Goal: Task Accomplishment & Management: Complete application form

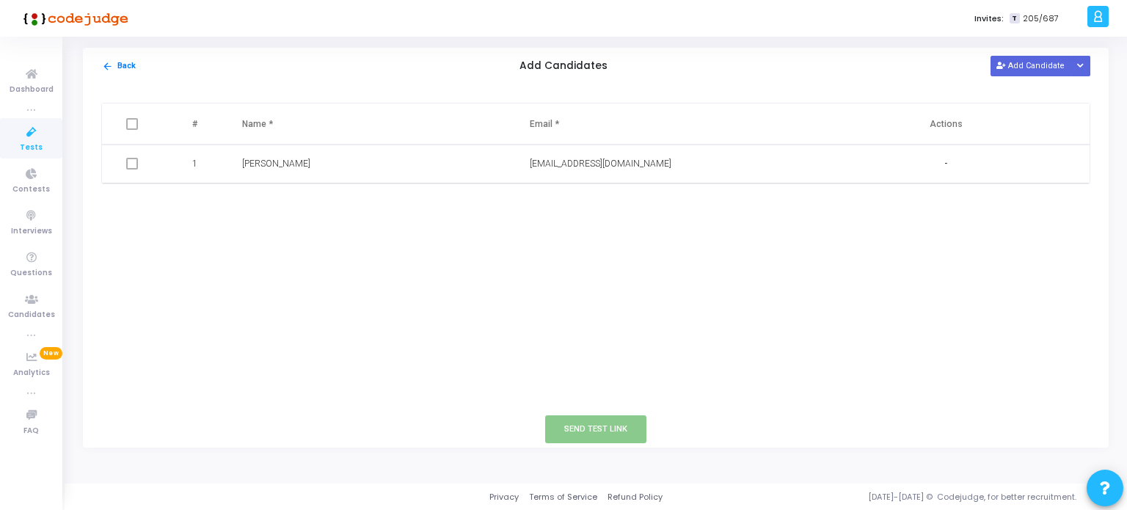
click at [1043, 67] on button "Add Candidate" at bounding box center [1030, 66] width 81 height 20
click at [312, 200] on input "text" at bounding box center [331, 203] width 178 height 24
click at [546, 201] on input "text" at bounding box center [619, 203] width 178 height 24
paste input "[EMAIL_ADDRESS][DOMAIN_NAME]"
type input "[EMAIL_ADDRESS][DOMAIN_NAME]"
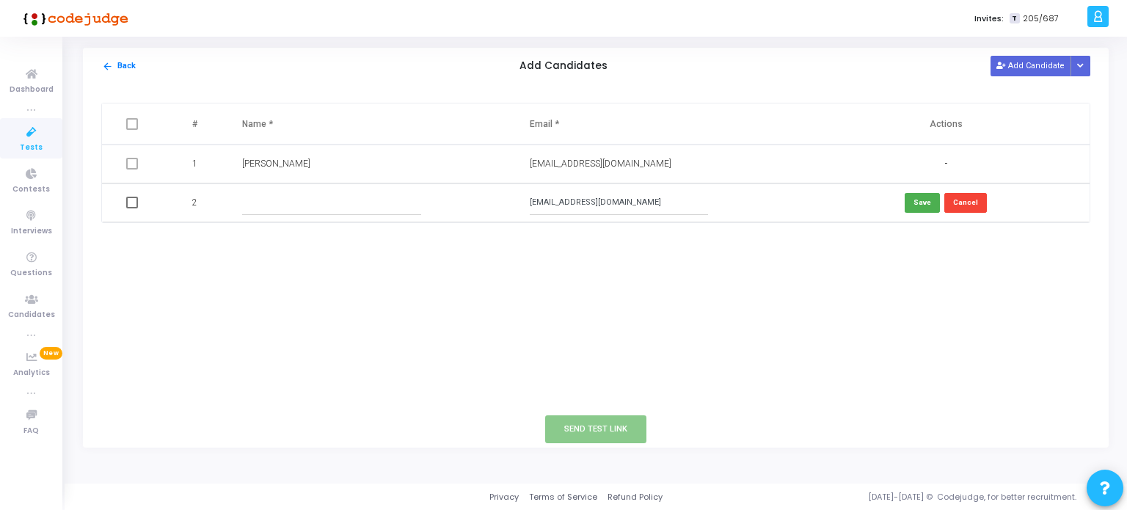
click at [375, 193] on input "text" at bounding box center [331, 203] width 178 height 24
type input "[PERSON_NAME] M"
click at [137, 197] on mat-checkbox at bounding box center [132, 203] width 12 height 12
click at [134, 209] on td at bounding box center [133, 202] width 63 height 39
click at [133, 203] on span at bounding box center [132, 203] width 12 height 12
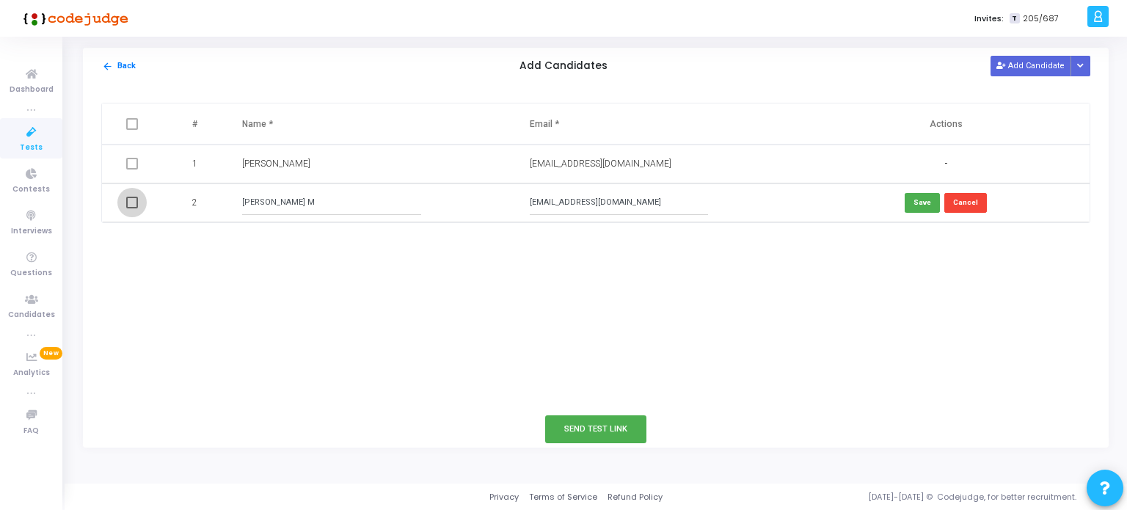
click at [132, 208] on input "checkbox" at bounding box center [131, 208] width 1 height 1
checkbox input "true"
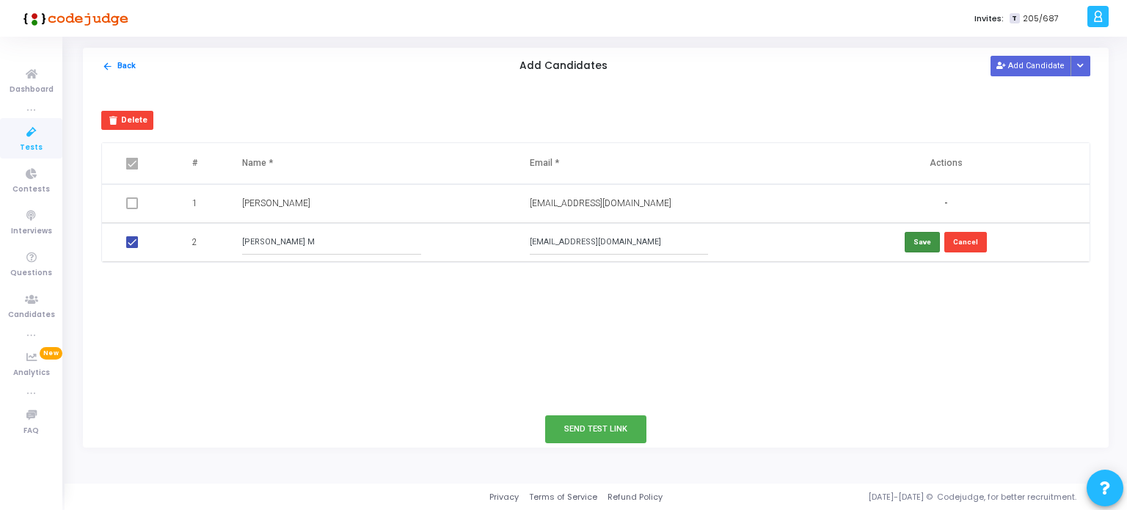
click at [924, 243] on button "Save" at bounding box center [922, 242] width 35 height 20
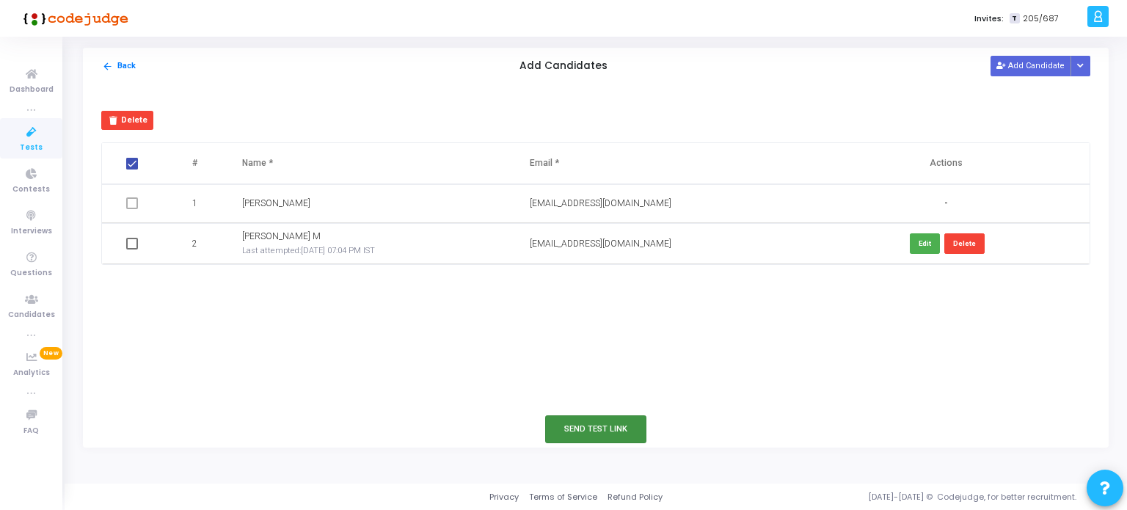
click at [566, 425] on button "Send Test Link" at bounding box center [595, 428] width 101 height 27
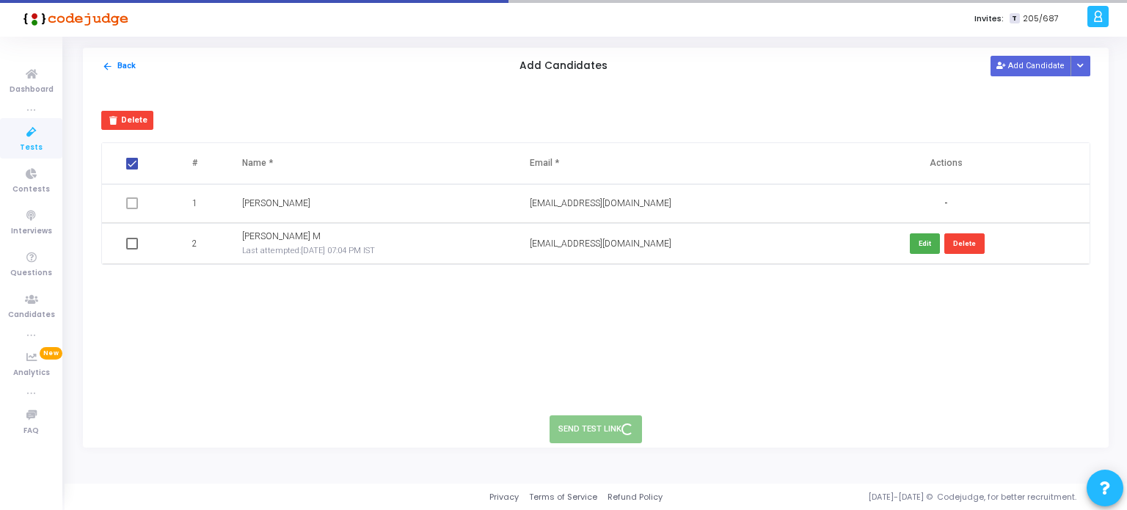
click at [134, 167] on span at bounding box center [132, 164] width 12 height 12
click at [132, 169] on input "checkbox" at bounding box center [131, 169] width 1 height 1
checkbox input "false"
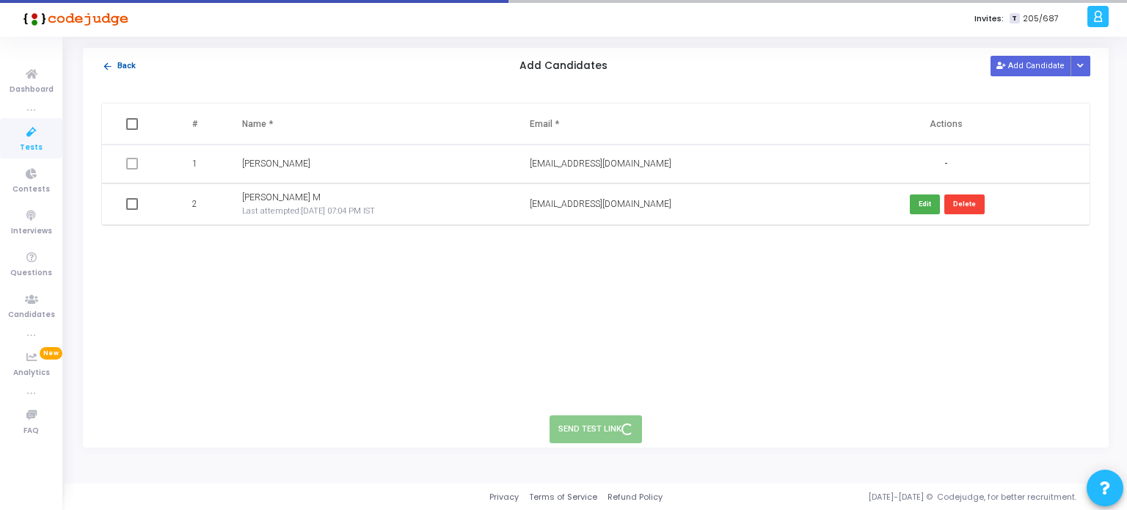
click at [117, 67] on button "arrow_back Back" at bounding box center [118, 66] width 35 height 14
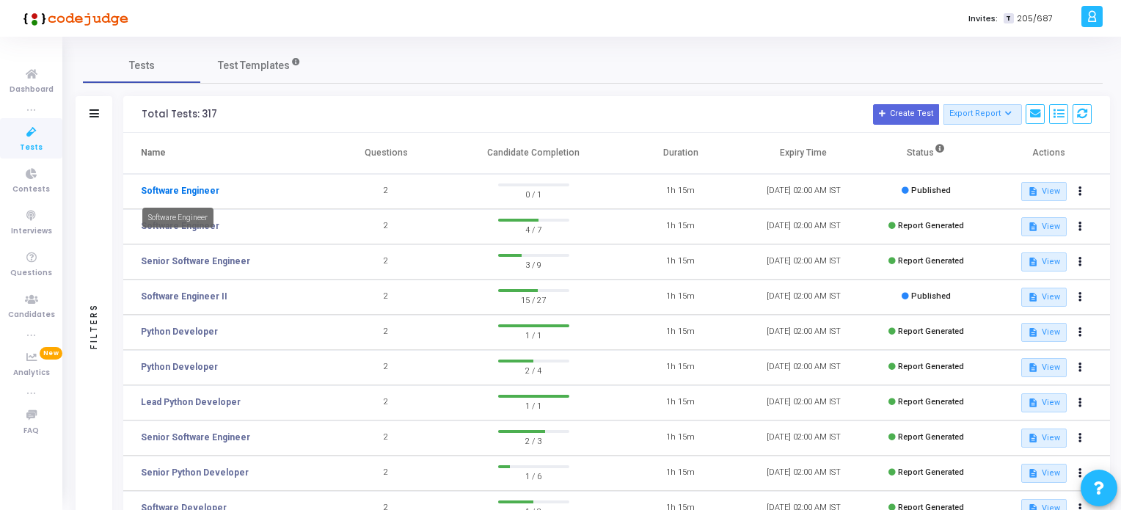
click at [200, 190] on link "Software Engineer" at bounding box center [180, 190] width 78 height 13
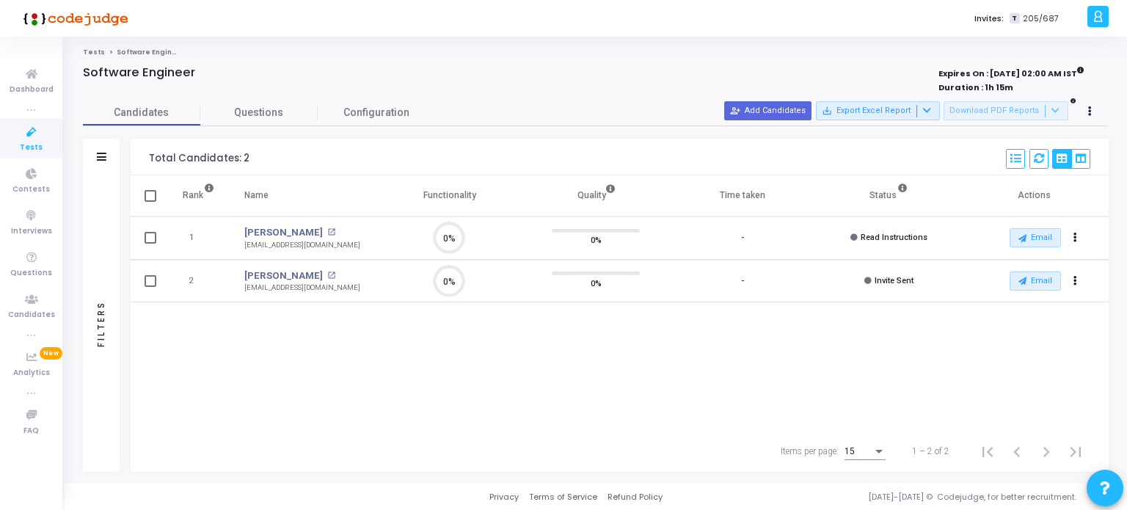
scroll to position [30, 37]
click at [241, 117] on span "Questions" at bounding box center [258, 112] width 117 height 15
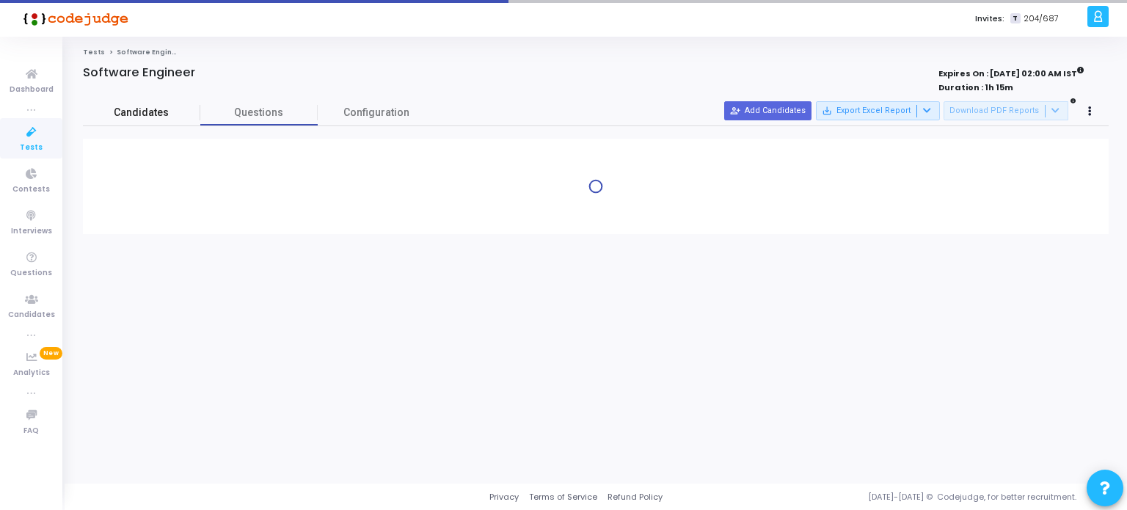
click at [163, 115] on span "Candidates" at bounding box center [141, 112] width 117 height 15
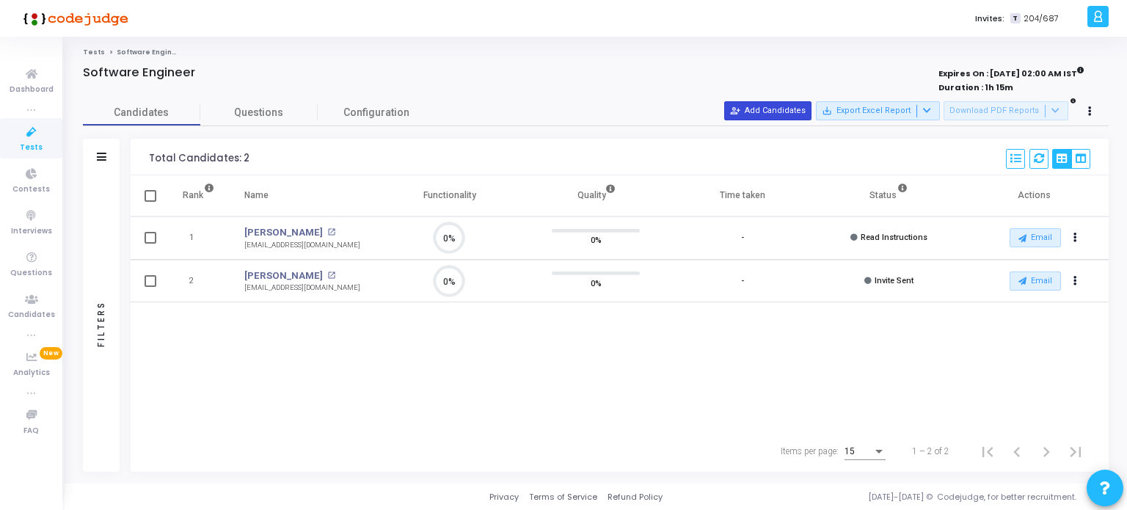
click at [766, 103] on button "person_add_alt Add Candidates" at bounding box center [767, 110] width 87 height 19
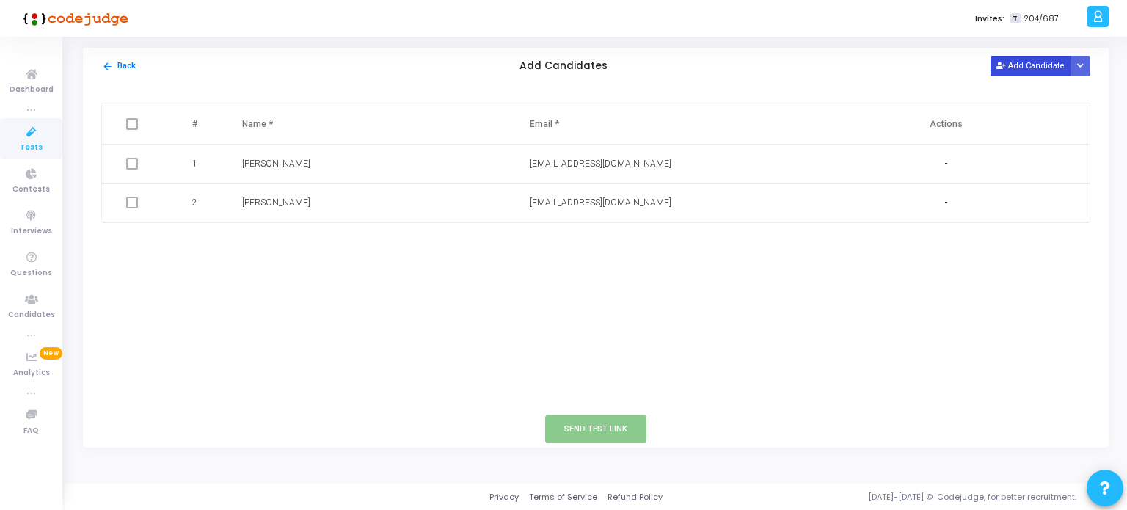
click at [1007, 71] on button "Add Candidate" at bounding box center [1030, 66] width 81 height 20
click at [387, 241] on input "text" at bounding box center [331, 242] width 178 height 24
click at [585, 241] on input "text" at bounding box center [619, 242] width 178 height 24
paste input "SD III"
type input "SD III"
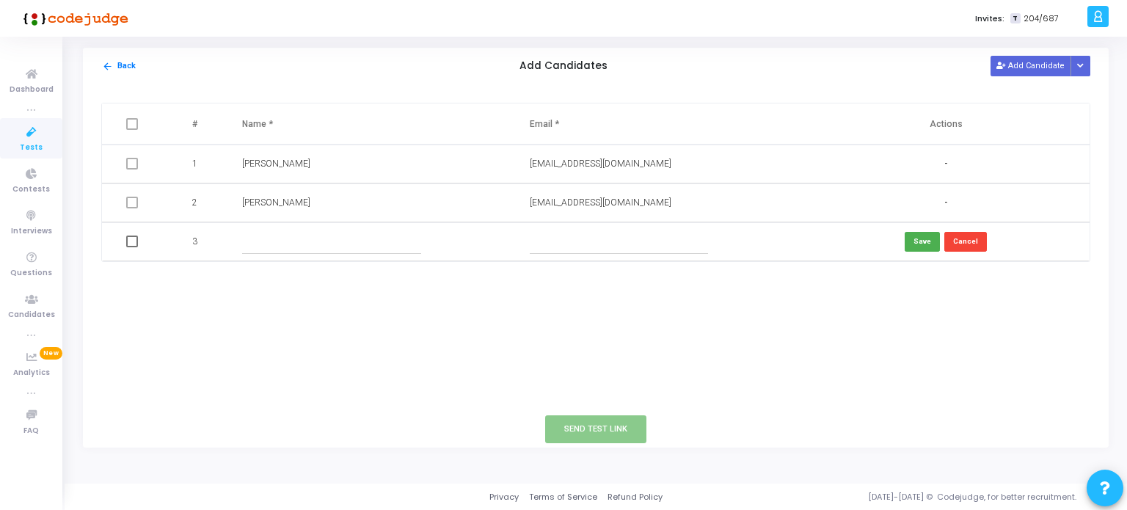
paste input "[EMAIL_ADDRESS][DOMAIN_NAME]"
type input "[EMAIL_ADDRESS][DOMAIN_NAME]"
click at [381, 245] on input "text" at bounding box center [331, 242] width 178 height 24
type input "[PERSON_NAME] M"
click at [918, 246] on button "Save" at bounding box center [922, 242] width 35 height 20
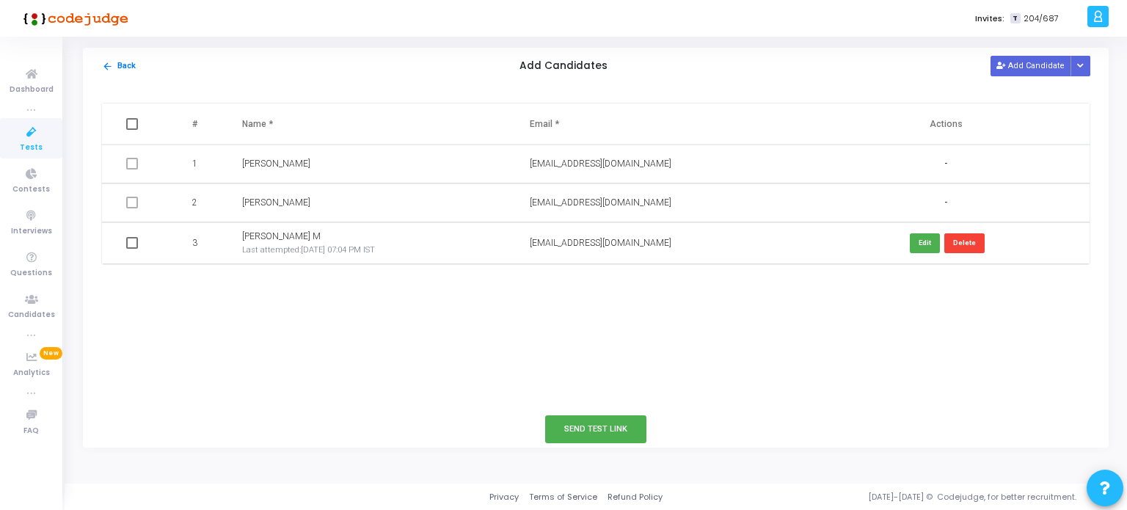
click at [132, 244] on span at bounding box center [132, 243] width 12 height 12
click at [132, 249] on input "checkbox" at bounding box center [131, 249] width 1 height 1
checkbox input "true"
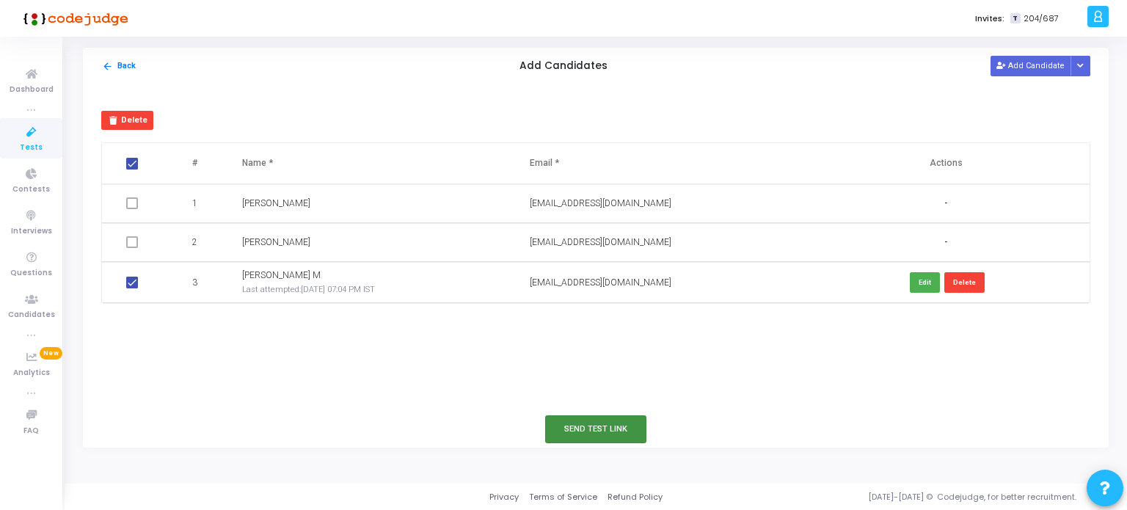
click at [586, 429] on button "Send Test Link" at bounding box center [595, 428] width 101 height 27
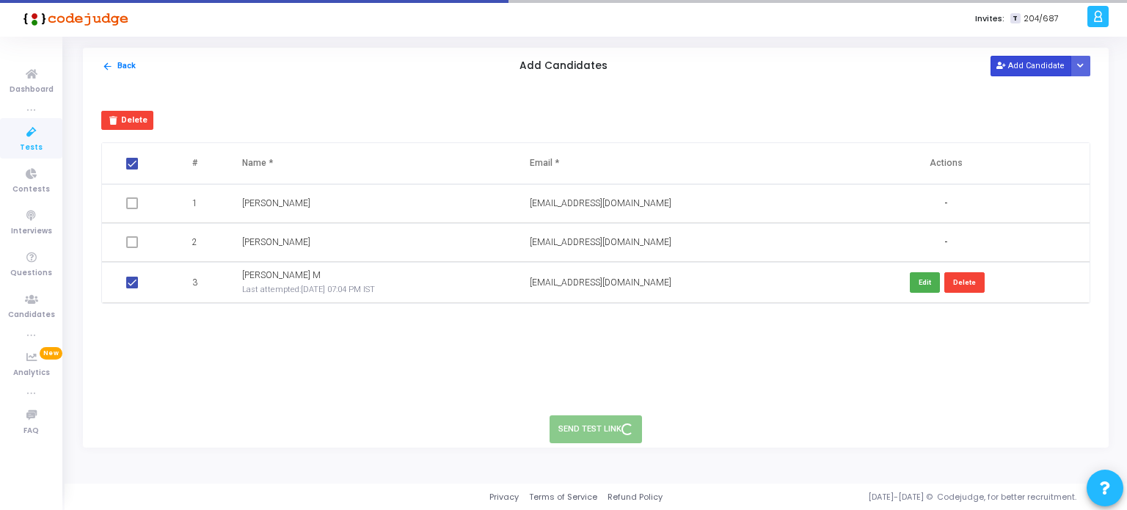
click at [1015, 66] on button "Add Candidate" at bounding box center [1030, 66] width 81 height 20
checkbox input "false"
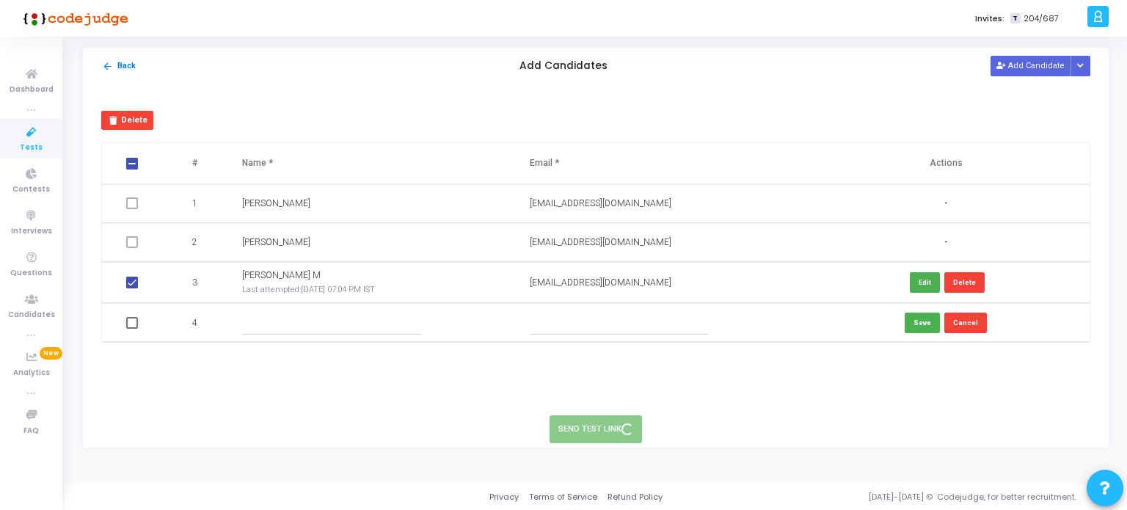
click at [602, 318] on input "text" at bounding box center [619, 322] width 178 height 24
paste input "[EMAIL_ADDRESS][PERSON_NAME][DOMAIN_NAME]"
type input "[EMAIL_ADDRESS][PERSON_NAME][DOMAIN_NAME]"
click at [398, 322] on input "text" at bounding box center [331, 322] width 178 height 24
type input "[PERSON_NAME]"
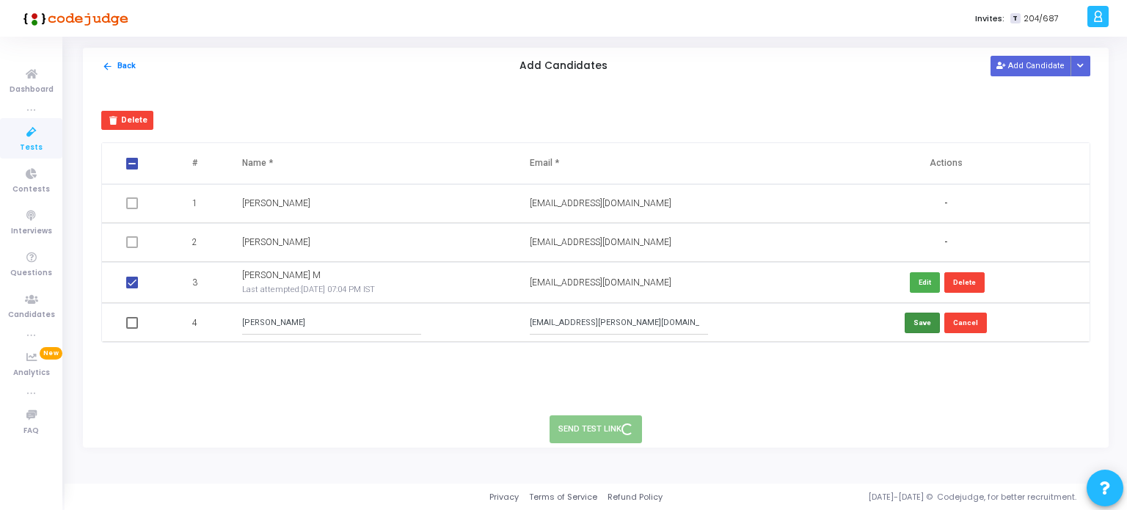
click at [916, 318] on button "Save" at bounding box center [922, 323] width 35 height 20
click at [128, 322] on span at bounding box center [132, 323] width 12 height 12
click at [131, 329] on input "checkbox" at bounding box center [131, 329] width 1 height 1
checkbox input "true"
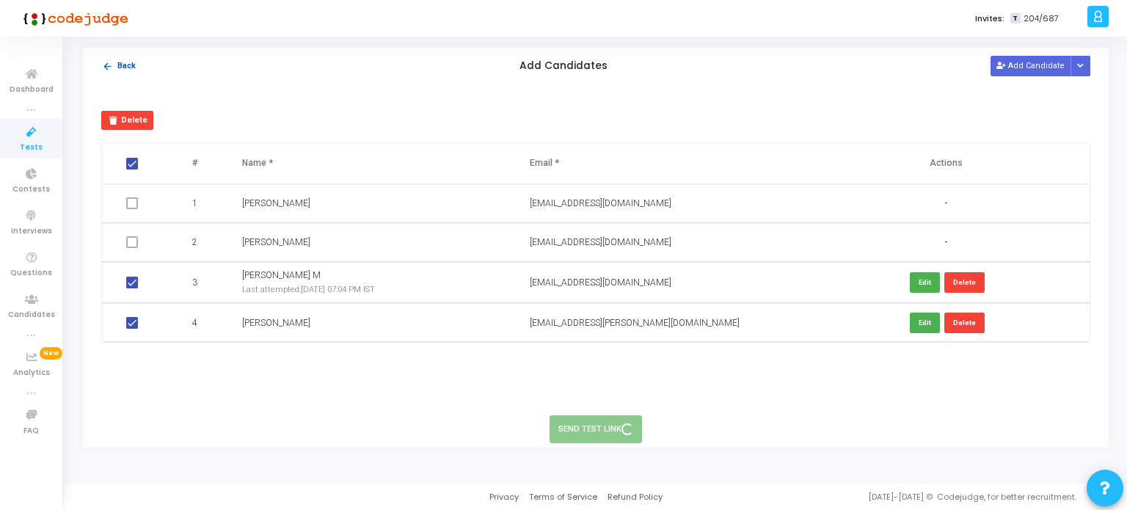
click at [110, 61] on mat-icon "arrow_back" at bounding box center [107, 66] width 11 height 11
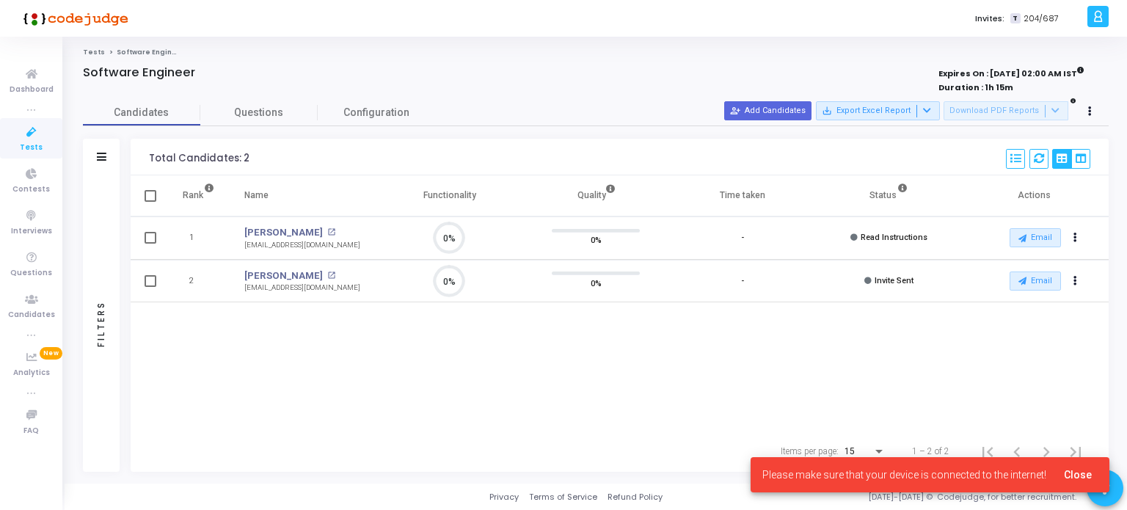
click at [869, 450] on div "Please make sure that your device is connected to the internet! Close" at bounding box center [930, 474] width 394 height 70
click at [1076, 475] on span "Close" at bounding box center [1078, 475] width 28 height 12
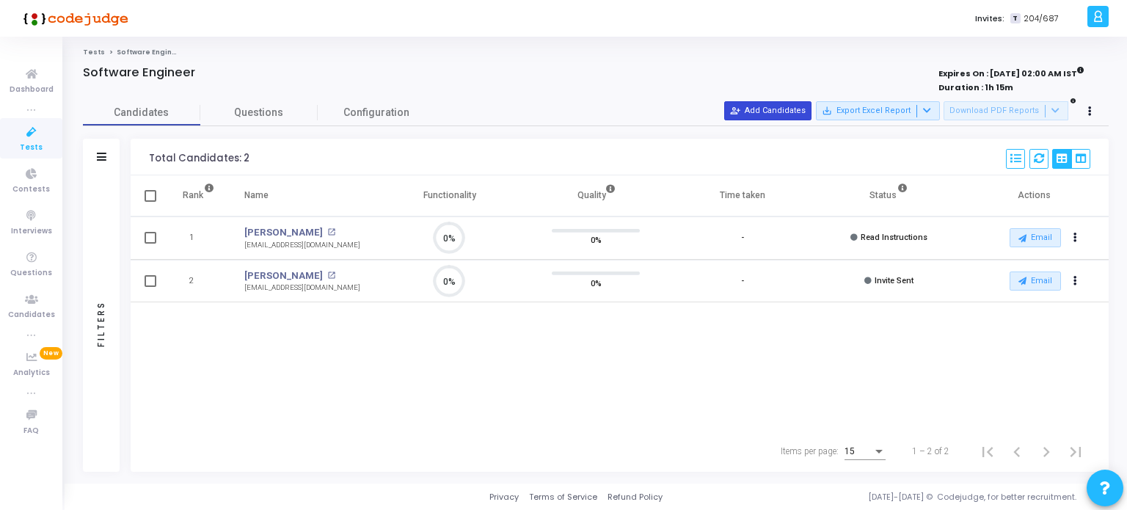
click at [760, 111] on button "person_add_alt Add Candidates" at bounding box center [767, 110] width 87 height 19
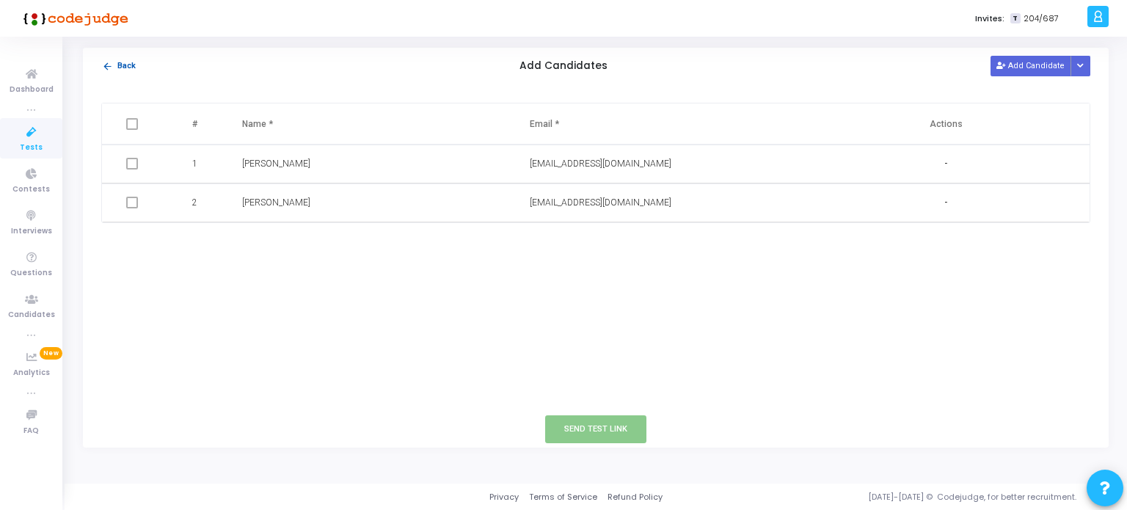
click at [103, 70] on mat-icon "arrow_back" at bounding box center [107, 66] width 11 height 11
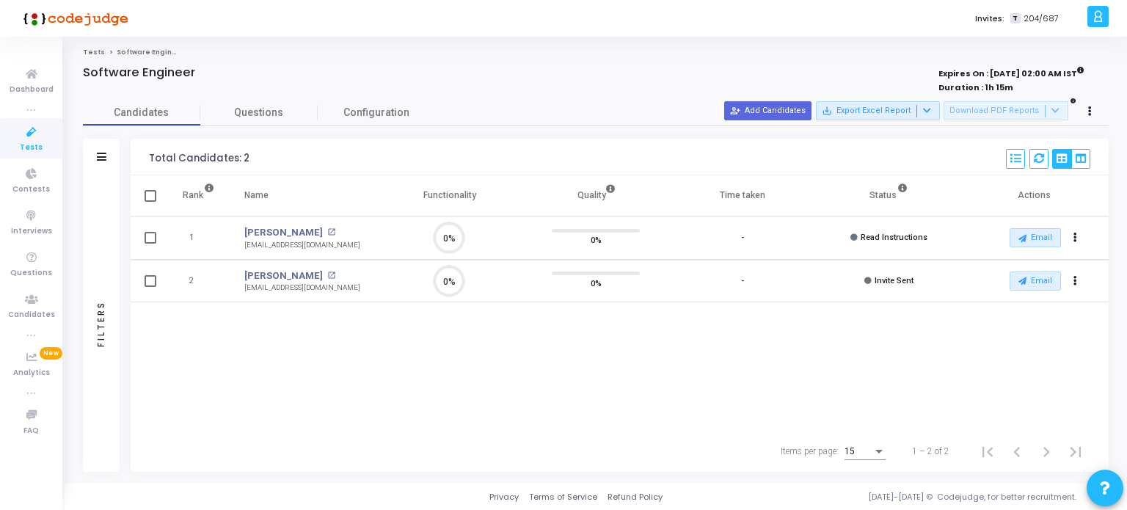
scroll to position [6, 6]
click at [789, 109] on button "person_add_alt Add Candidates" at bounding box center [767, 110] width 87 height 19
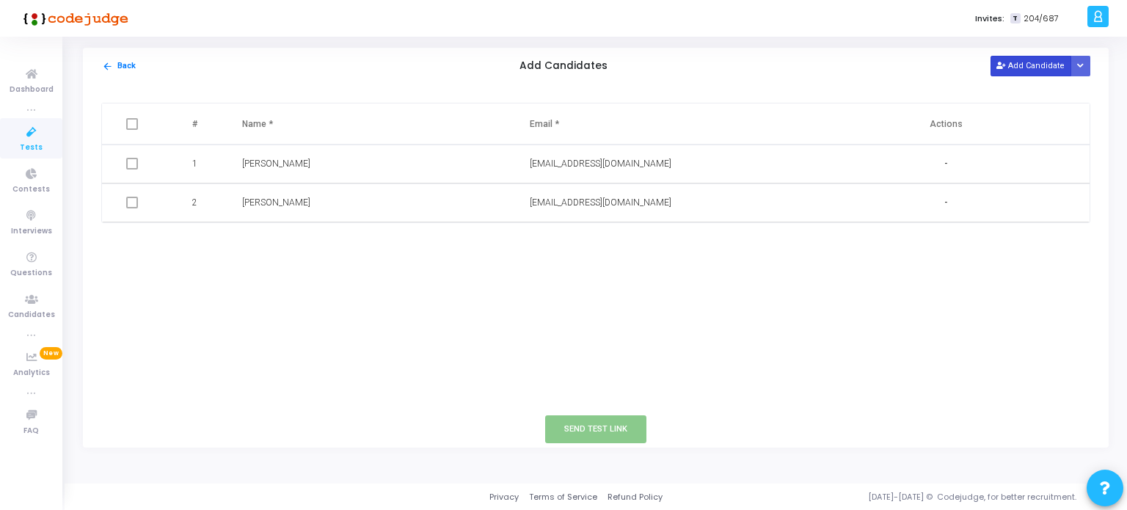
click at [1024, 64] on button "Add Candidate" at bounding box center [1030, 66] width 81 height 20
click at [572, 233] on input "text" at bounding box center [619, 242] width 178 height 24
paste input "[EMAIL_ADDRESS][PERSON_NAME][DOMAIN_NAME]"
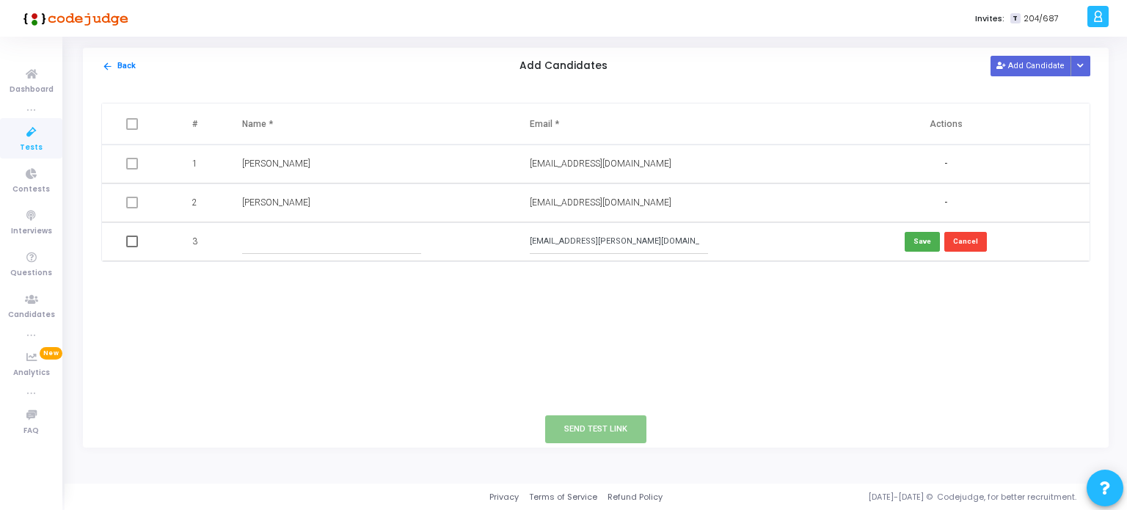
type input "[EMAIL_ADDRESS][PERSON_NAME][DOMAIN_NAME]"
click at [364, 241] on input "text" at bounding box center [331, 242] width 178 height 24
type input "[PERSON_NAME]"
click at [916, 238] on button "Save" at bounding box center [922, 242] width 35 height 20
click at [577, 441] on button "Send Test Link" at bounding box center [595, 428] width 101 height 27
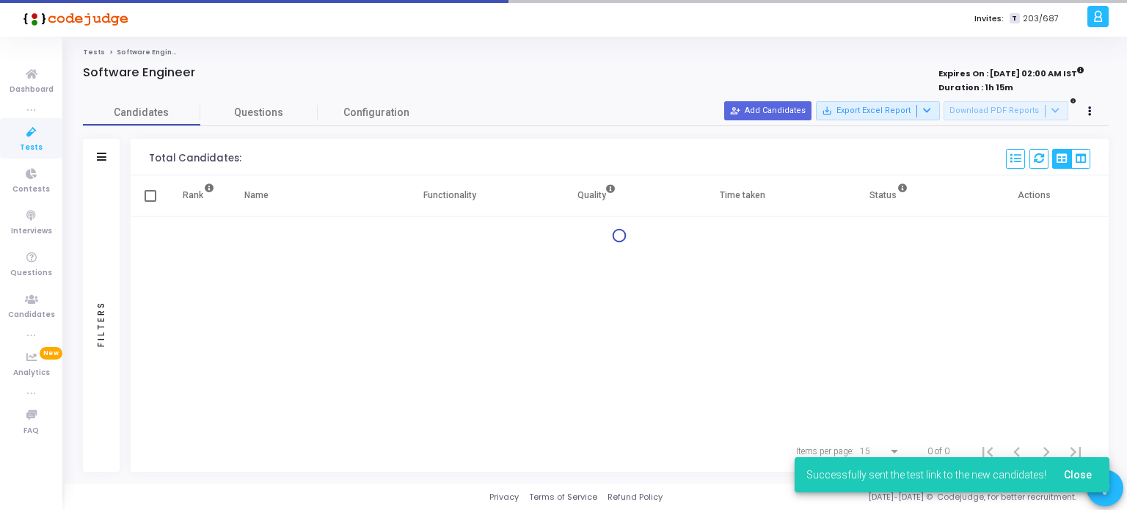
click at [1081, 475] on span "Close" at bounding box center [1078, 475] width 28 height 12
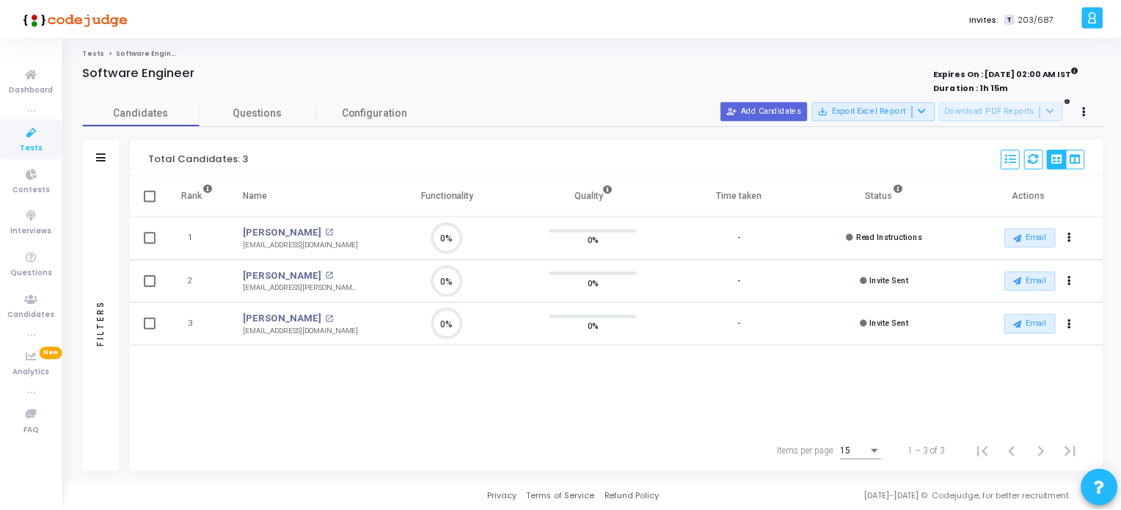
scroll to position [30, 37]
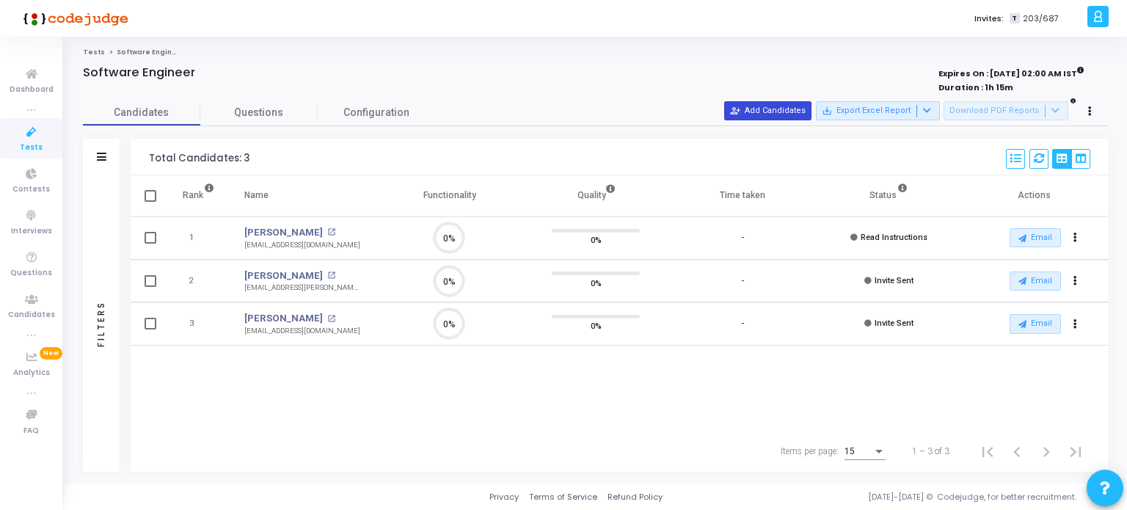
click at [792, 108] on button "person_add_alt Add Candidates" at bounding box center [767, 110] width 87 height 19
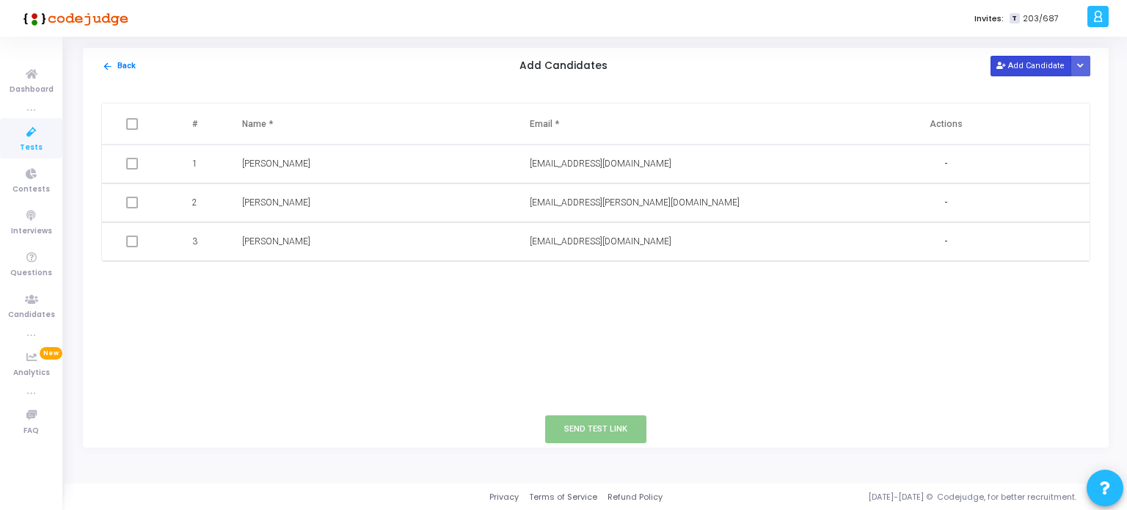
click at [1026, 62] on button "Add Candidate" at bounding box center [1030, 66] width 81 height 20
click at [615, 278] on input "text" at bounding box center [619, 280] width 178 height 24
paste input "[EMAIL_ADDRESS][DOMAIN_NAME]"
type input "[EMAIL_ADDRESS][DOMAIN_NAME]"
click at [334, 284] on input "text" at bounding box center [331, 280] width 178 height 24
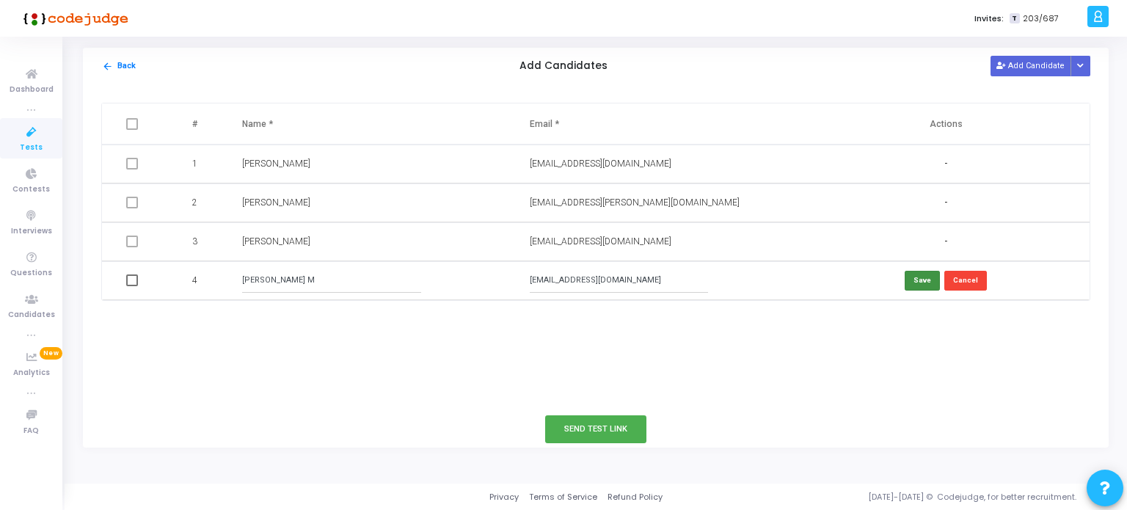
type input "[PERSON_NAME] M"
click at [924, 277] on button "Save" at bounding box center [922, 281] width 35 height 20
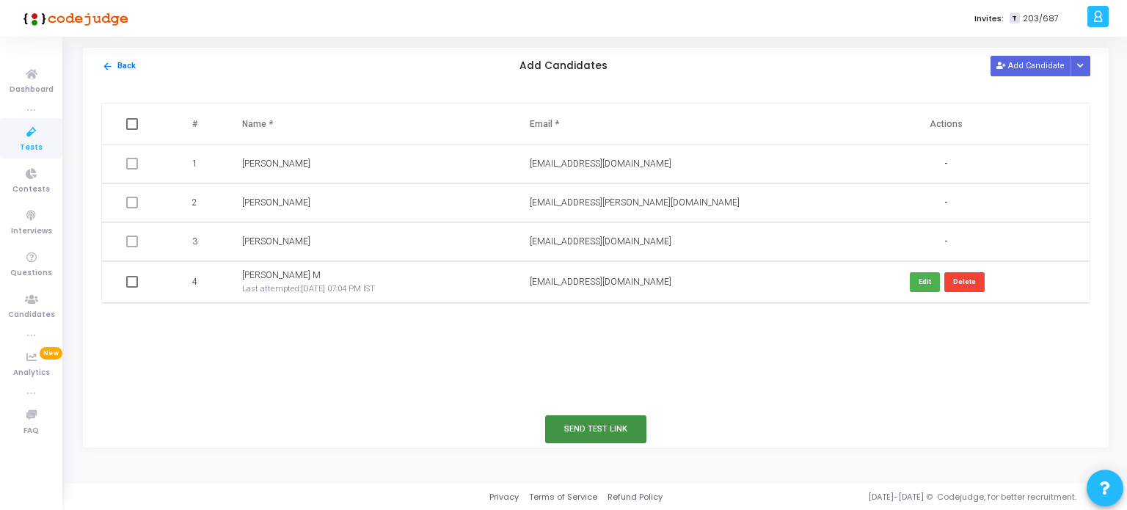
click at [594, 419] on button "Send Test Link" at bounding box center [595, 428] width 101 height 27
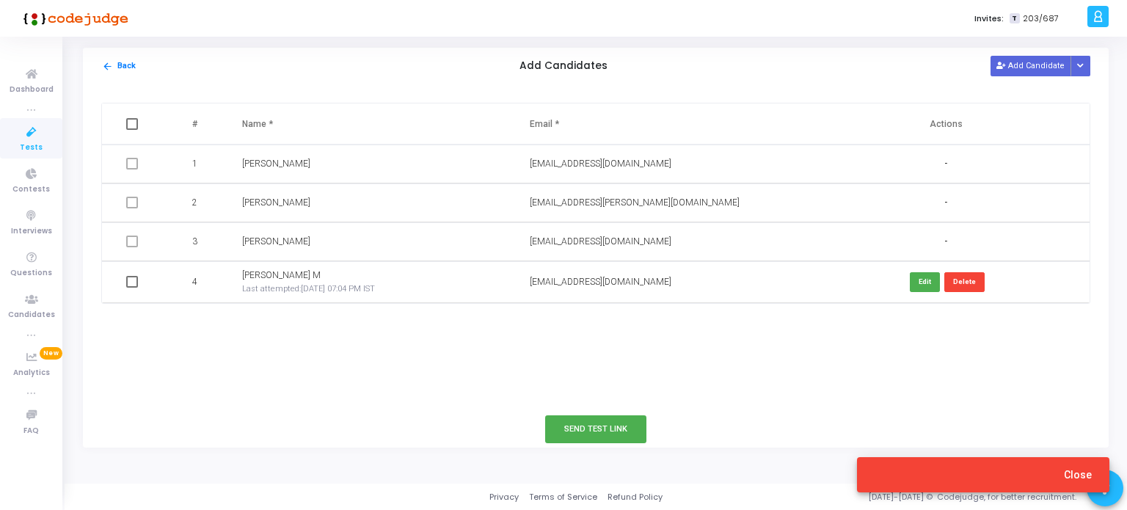
click at [1074, 474] on span "Close" at bounding box center [1078, 475] width 28 height 12
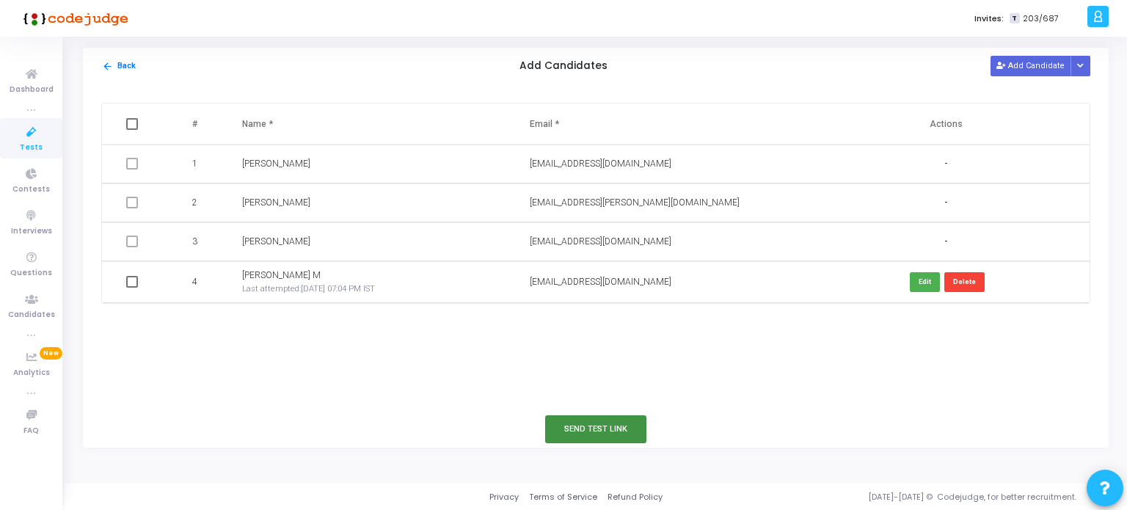
click at [604, 417] on button "Send Test Link" at bounding box center [595, 428] width 101 height 27
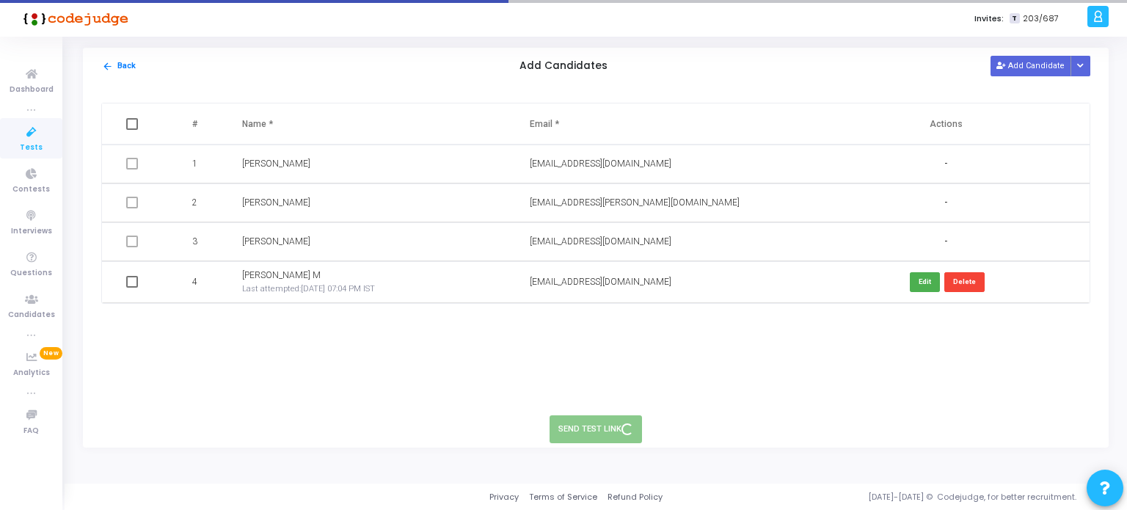
click at [303, 291] on span "[DATE] 07:04 PM IST" at bounding box center [338, 289] width 74 height 10
click at [920, 277] on button "Edit" at bounding box center [925, 282] width 30 height 20
click at [918, 281] on button "Save" at bounding box center [922, 281] width 35 height 20
click at [1033, 66] on button "Add Candidate" at bounding box center [1030, 66] width 81 height 20
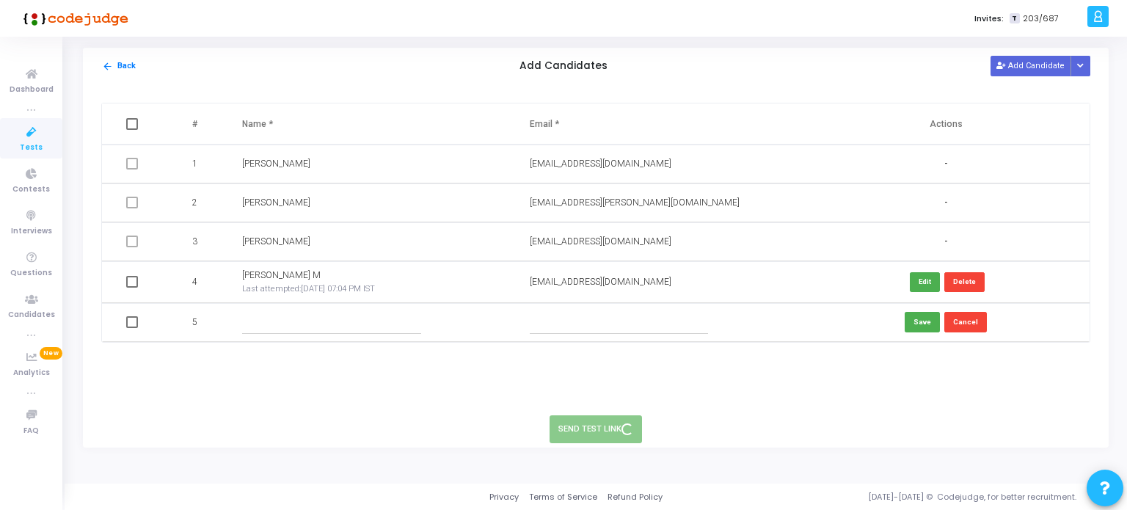
click at [547, 324] on input "text" at bounding box center [619, 322] width 178 height 24
paste input "[EMAIL_ADDRESS][DOMAIN_NAME] |"
type input "[EMAIL_ADDRESS][DOMAIN_NAME] |"
click at [293, 328] on input "text" at bounding box center [331, 322] width 178 height 24
type input "[PERSON_NAME]"
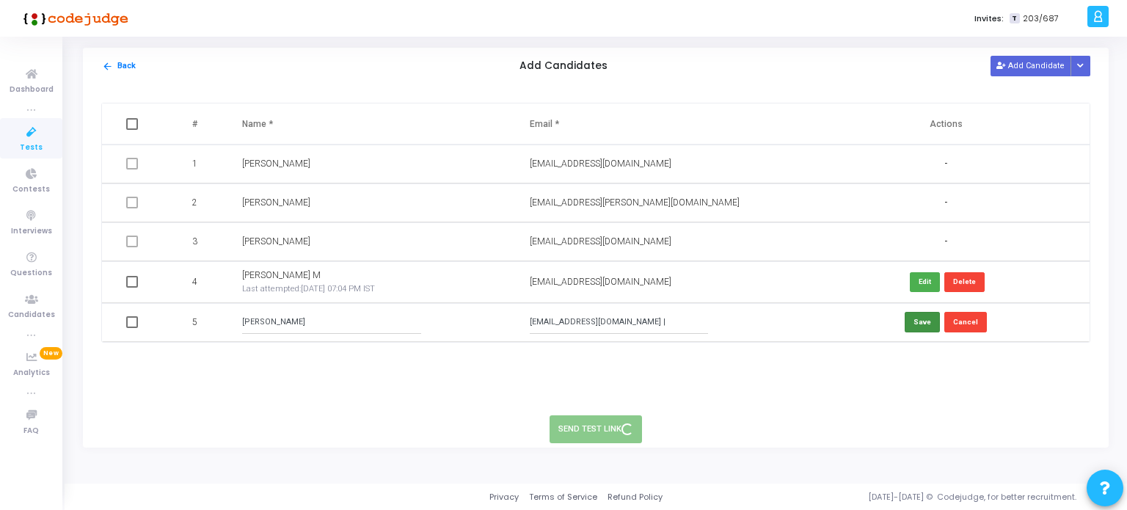
click at [921, 324] on button "Save" at bounding box center [922, 322] width 35 height 20
click at [666, 323] on input "[EMAIL_ADDRESS][DOMAIN_NAME] |" at bounding box center [619, 322] width 178 height 24
type input "[EMAIL_ADDRESS][DOMAIN_NAME]"
click at [927, 326] on button "Save" at bounding box center [922, 322] width 35 height 20
click at [973, 321] on button "Delete" at bounding box center [964, 323] width 40 height 20
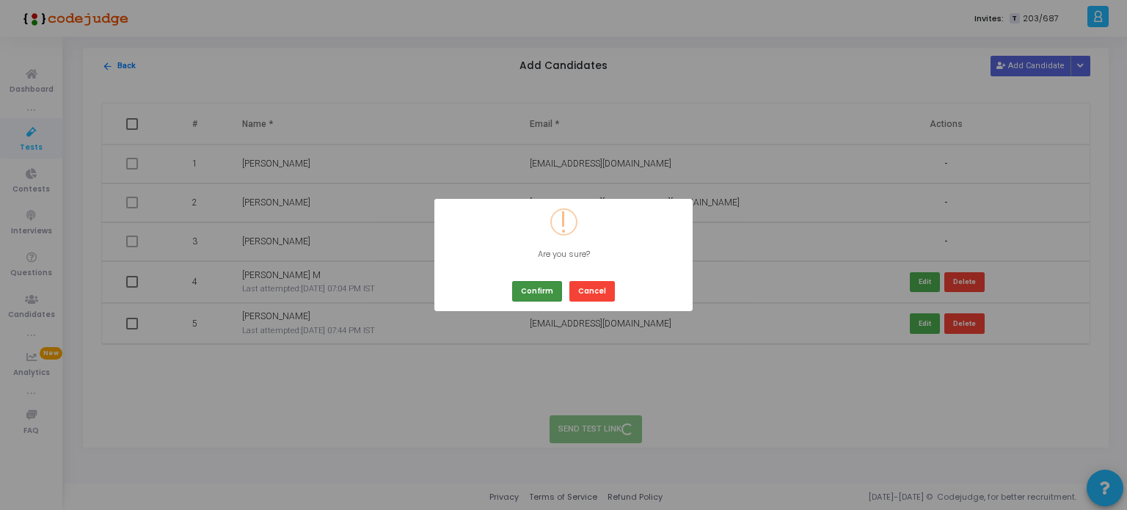
click at [553, 290] on button "Confirm" at bounding box center [537, 291] width 50 height 20
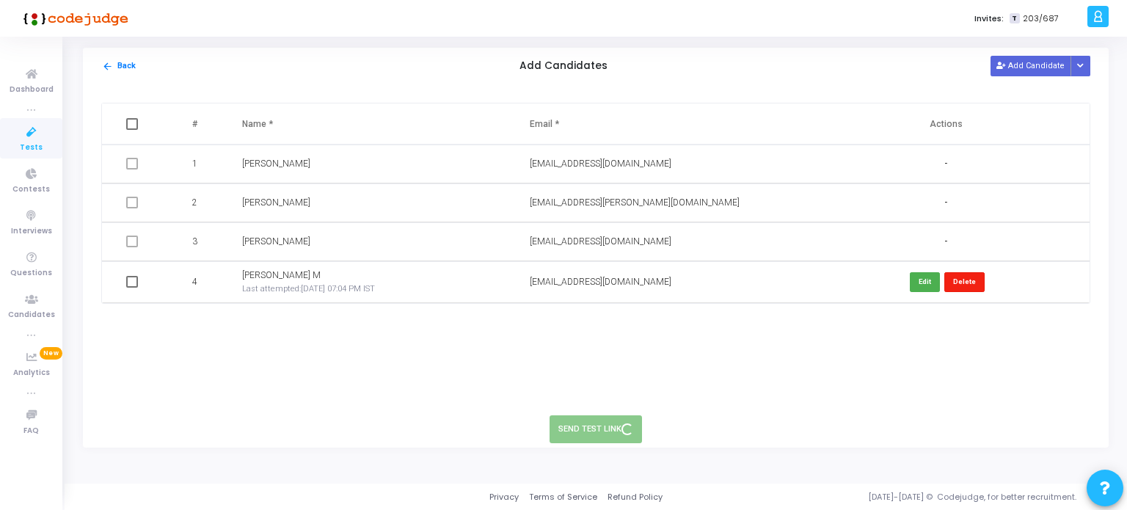
click at [960, 287] on button "Delete" at bounding box center [964, 282] width 40 height 20
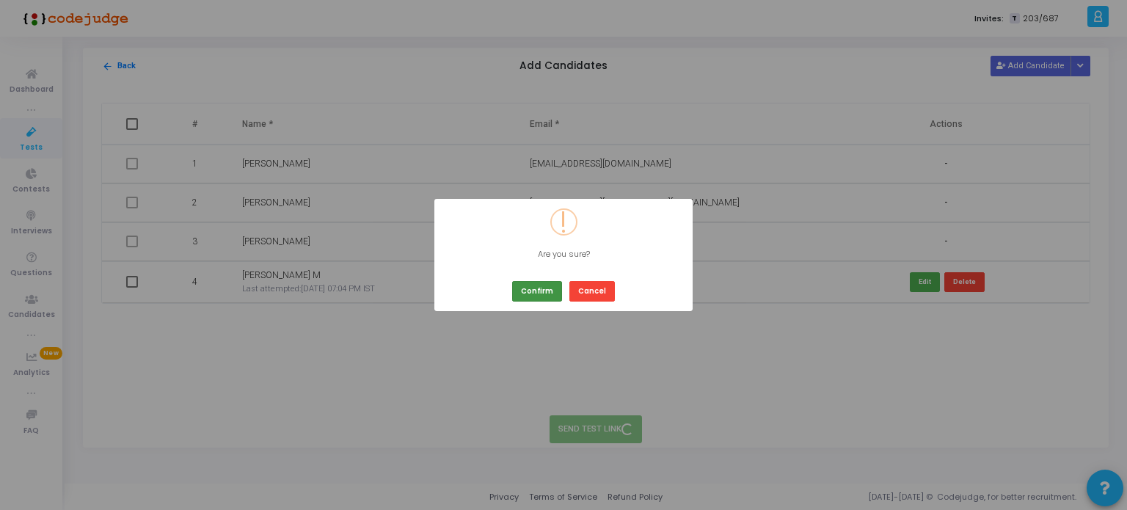
click at [534, 285] on button "Confirm" at bounding box center [537, 291] width 50 height 20
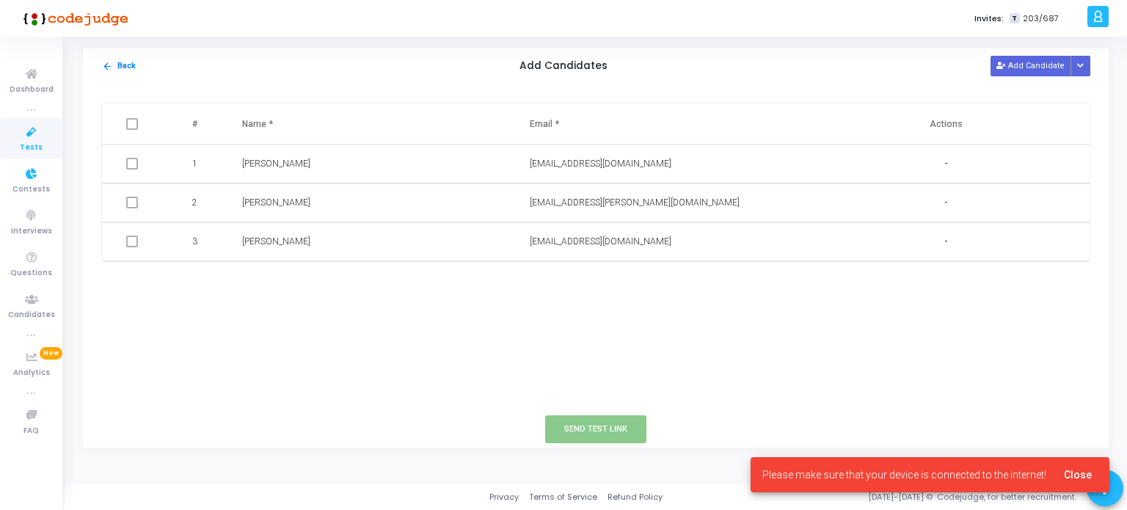
click at [30, 136] on icon at bounding box center [31, 132] width 31 height 18
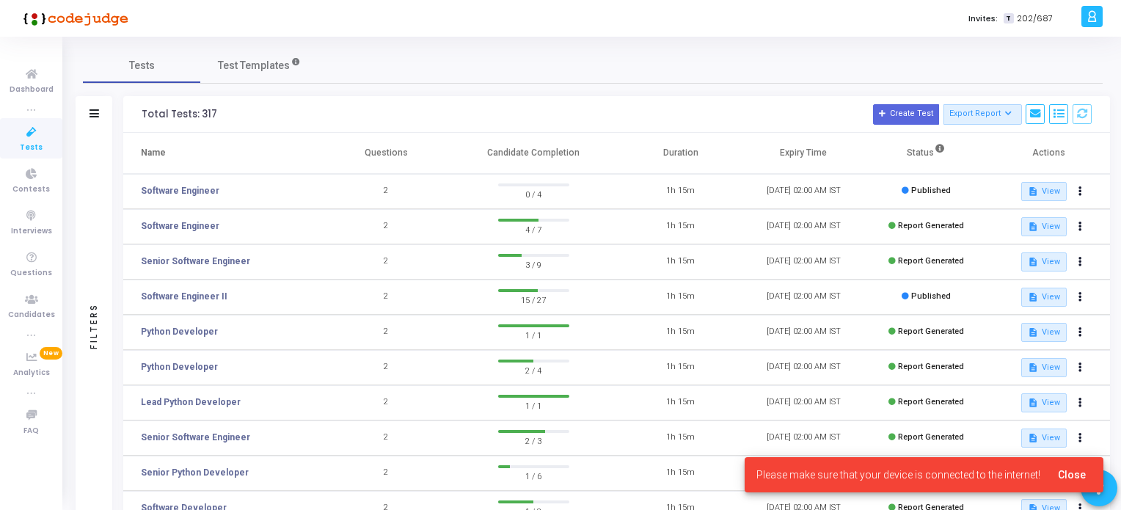
click at [1069, 473] on span "Close" at bounding box center [1072, 475] width 28 height 12
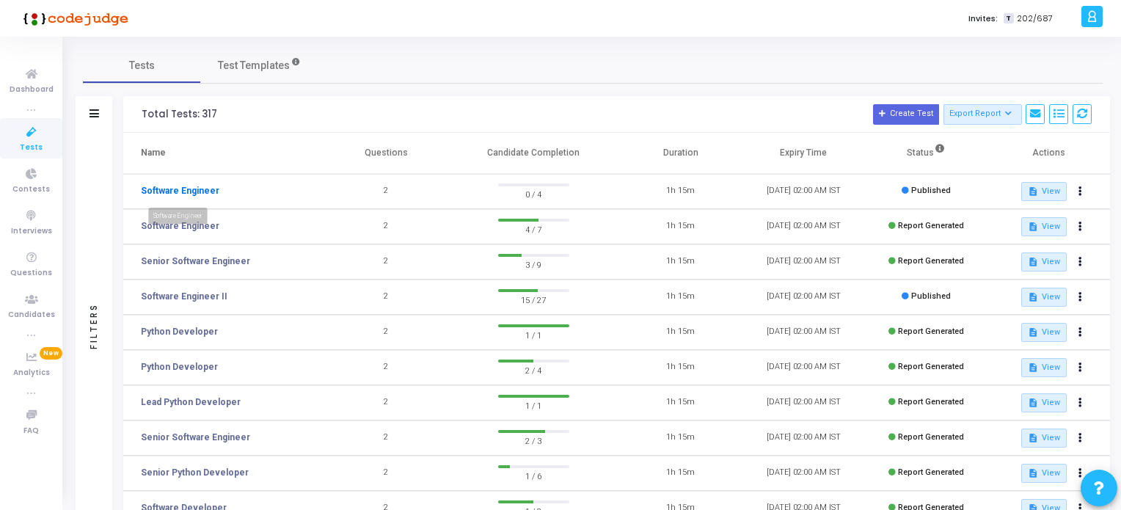
click at [179, 191] on link "Software Engineer" at bounding box center [180, 190] width 78 height 13
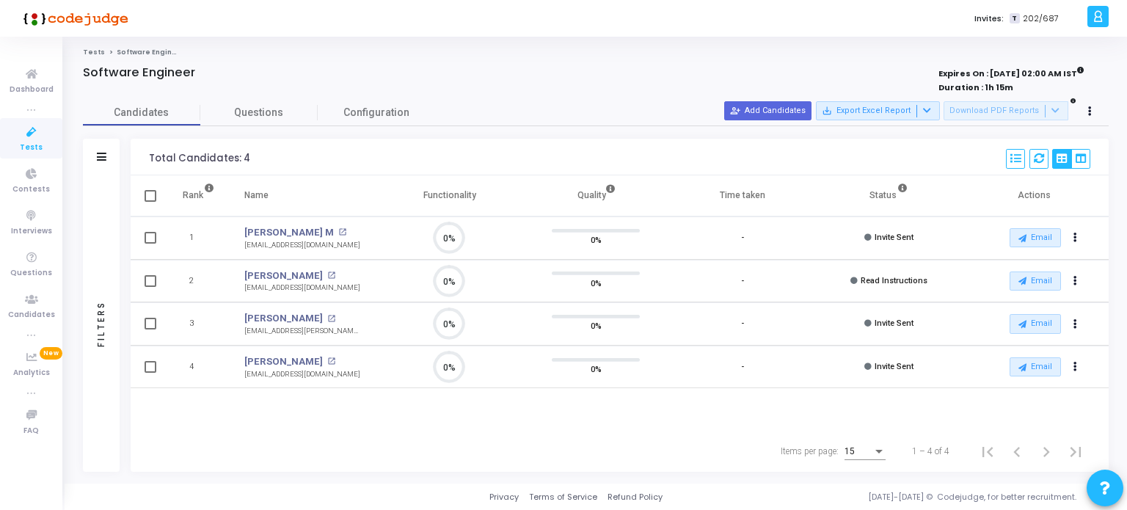
scroll to position [30, 37]
click at [800, 108] on button "person_add_alt Add Candidates" at bounding box center [767, 110] width 87 height 19
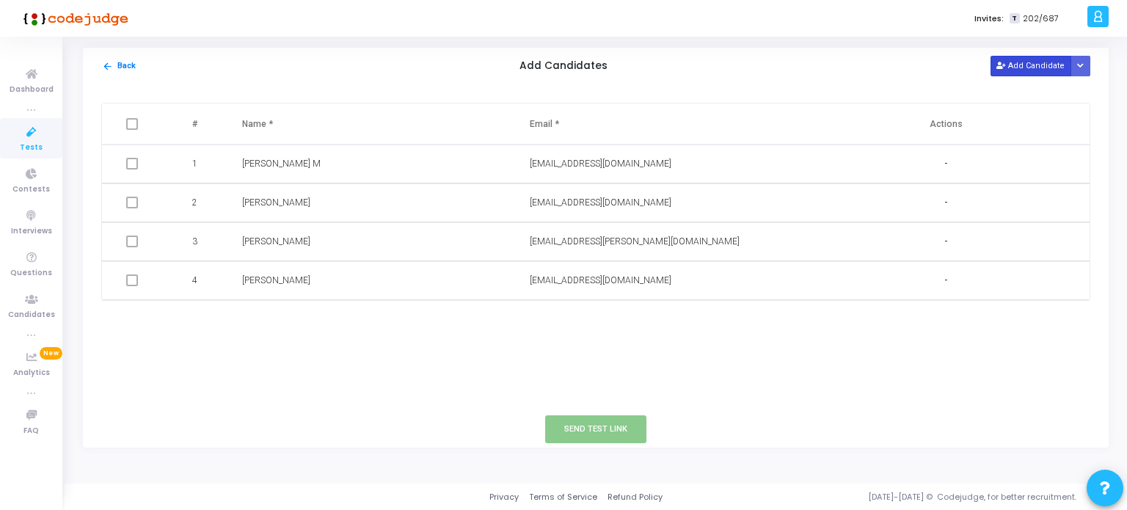
click at [1038, 63] on button "Add Candidate" at bounding box center [1030, 66] width 81 height 20
click at [580, 313] on input "text" at bounding box center [619, 319] width 178 height 24
paste input "[EMAIL_ADDRESS][DOMAIN_NAME]"
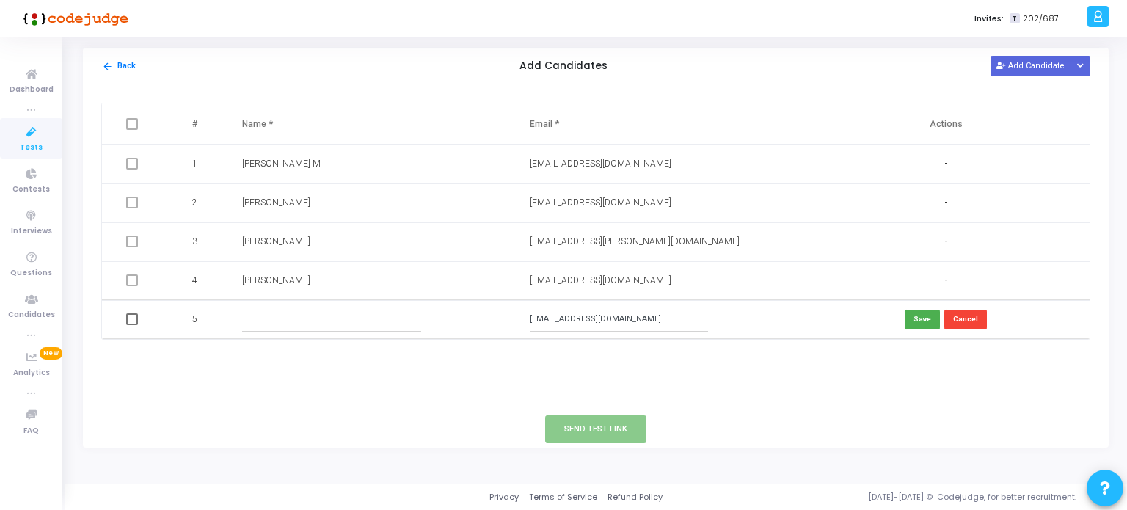
type input "[EMAIL_ADDRESS][DOMAIN_NAME]"
click at [411, 314] on input "text" at bounding box center [331, 319] width 178 height 24
type input "[PERSON_NAME]"
click at [921, 319] on button "Save" at bounding box center [922, 320] width 35 height 20
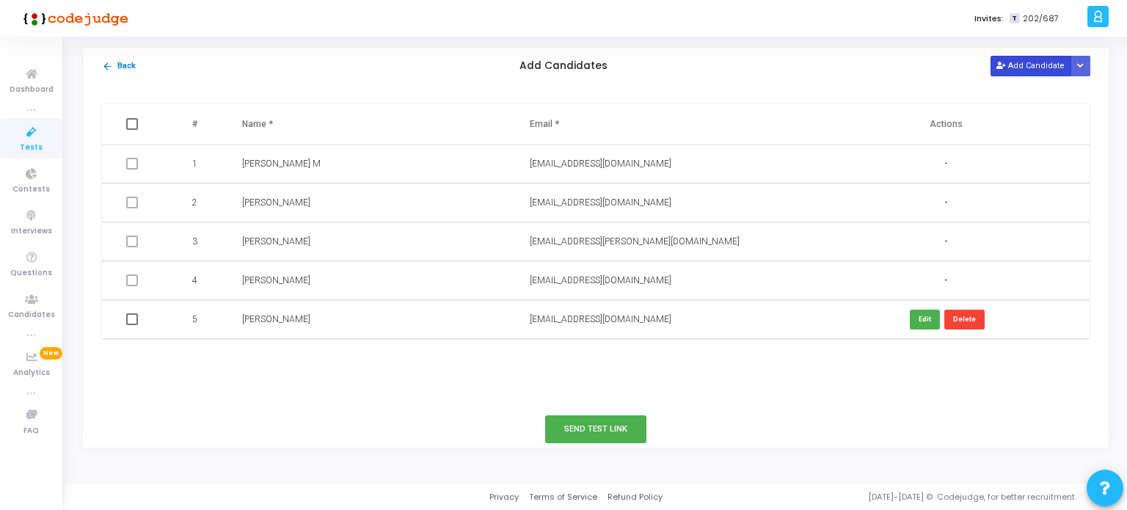
click at [1018, 65] on button "Add Candidate" at bounding box center [1030, 66] width 81 height 20
click at [650, 359] on input "text" at bounding box center [619, 358] width 178 height 24
paste input "[EMAIL_ADDRESS][DOMAIN_NAME]"
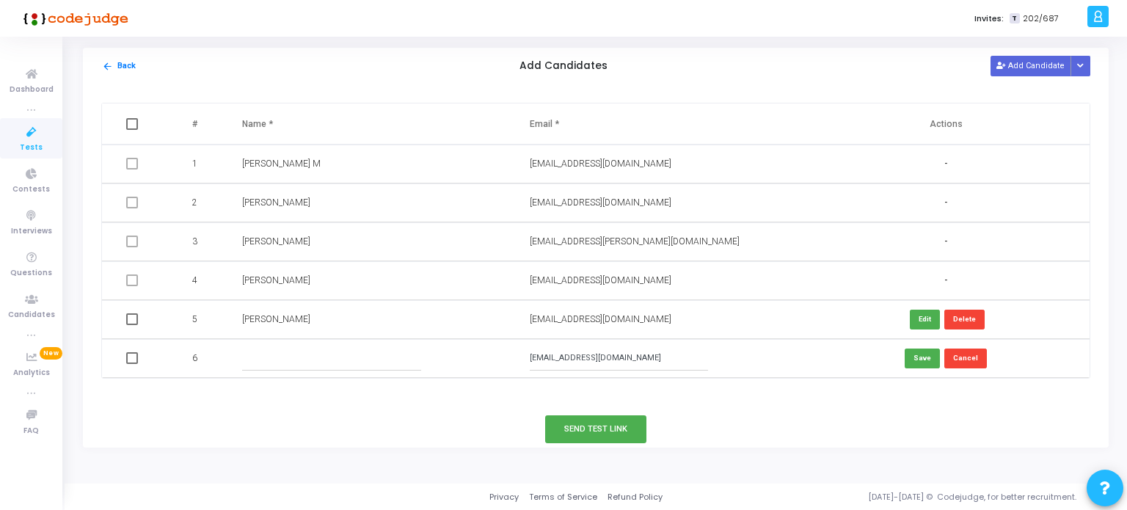
type input "[EMAIL_ADDRESS][DOMAIN_NAME]"
click at [343, 363] on input "text" at bounding box center [331, 358] width 178 height 24
type input "[PERSON_NAME]"
click at [931, 358] on button "Save" at bounding box center [922, 358] width 35 height 20
click at [1030, 68] on button "Add Candidate" at bounding box center [1030, 66] width 81 height 20
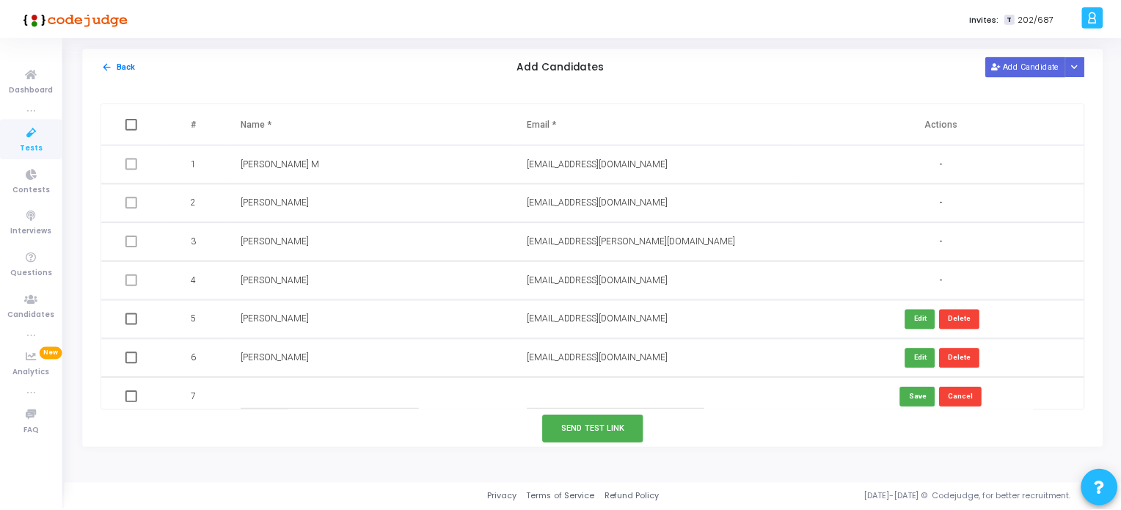
scroll to position [7, 0]
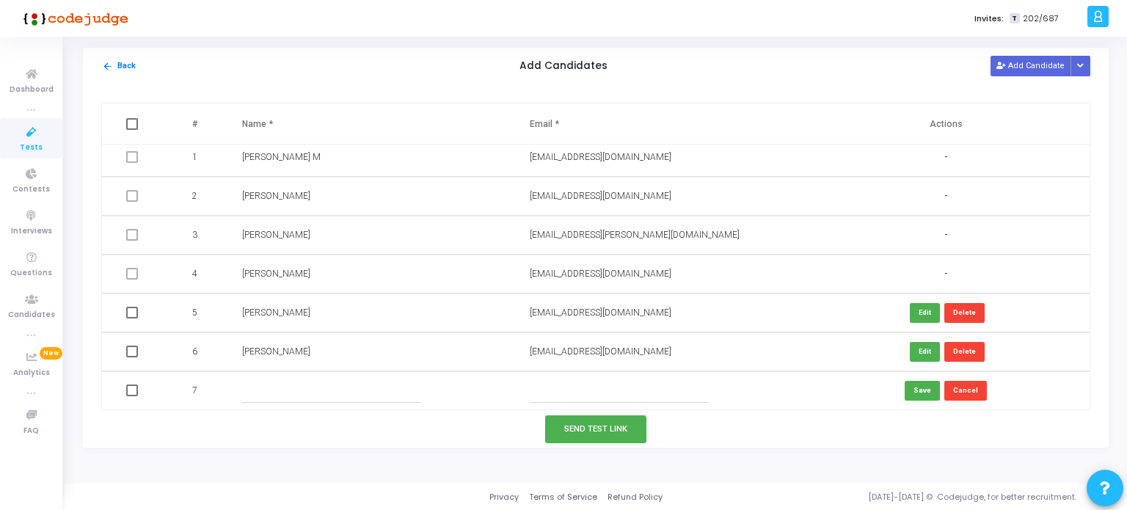
drag, startPoint x: 602, startPoint y: 395, endPoint x: 618, endPoint y: 400, distance: 16.9
click at [602, 395] on input "text" at bounding box center [619, 391] width 178 height 24
paste input "[EMAIL_ADDRESS][DOMAIN_NAME] |"
type input "[EMAIL_ADDRESS][DOMAIN_NAME]"
click at [266, 392] on input "text" at bounding box center [331, 391] width 178 height 24
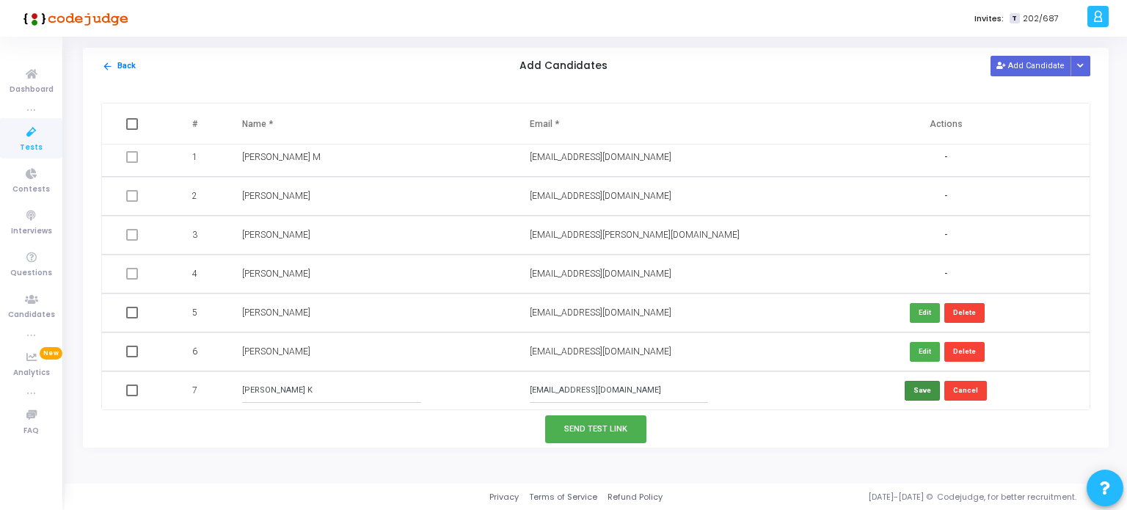
type input "[PERSON_NAME] K"
click at [912, 387] on button "Save" at bounding box center [922, 391] width 35 height 20
click at [610, 431] on button "Send Test Link" at bounding box center [595, 428] width 101 height 27
click at [633, 434] on button "Send Test Link" at bounding box center [595, 428] width 101 height 27
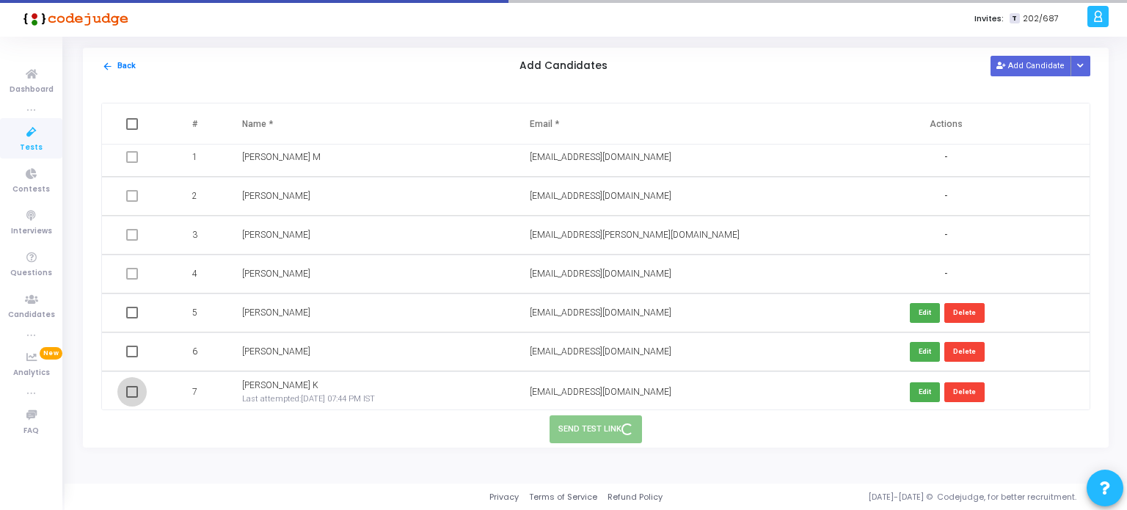
click at [129, 397] on span at bounding box center [132, 392] width 12 height 12
click at [131, 398] on input "checkbox" at bounding box center [131, 398] width 1 height 1
checkbox input "true"
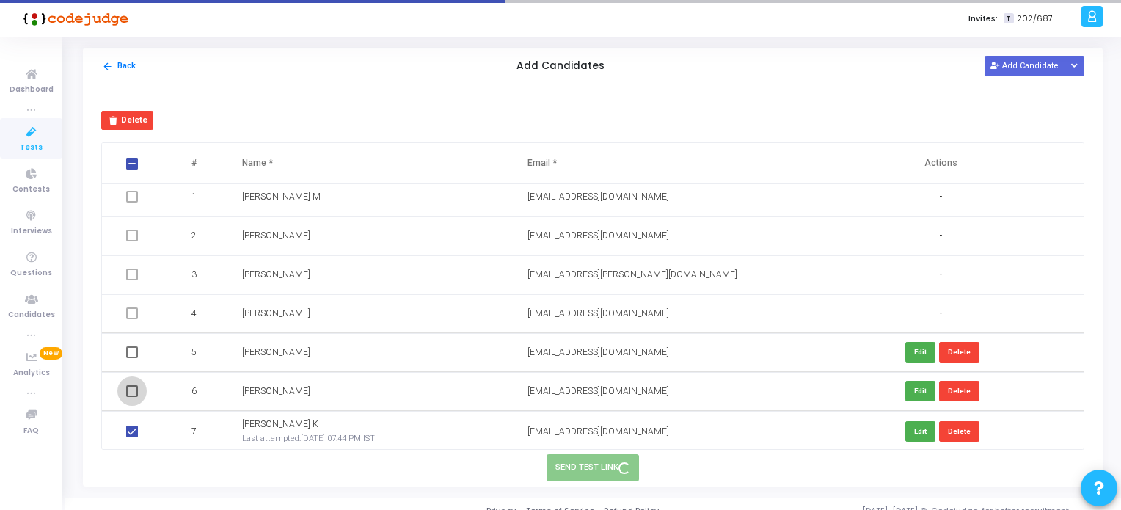
click at [129, 390] on span at bounding box center [132, 391] width 12 height 12
click at [131, 397] on input "checkbox" at bounding box center [131, 397] width 1 height 1
checkbox input "true"
click at [127, 354] on span at bounding box center [132, 352] width 12 height 12
click at [131, 358] on input "checkbox" at bounding box center [131, 358] width 1 height 1
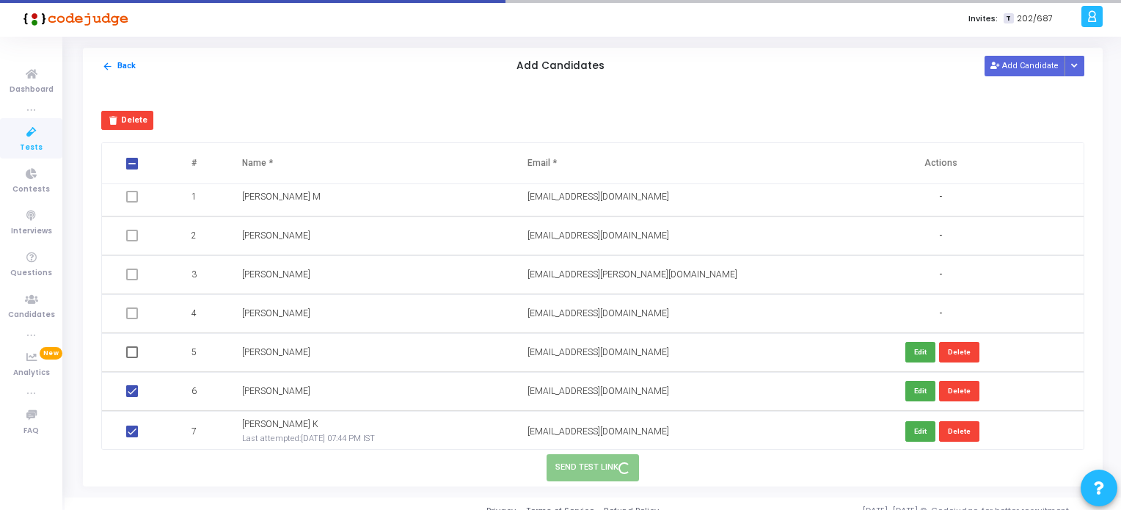
checkbox input "true"
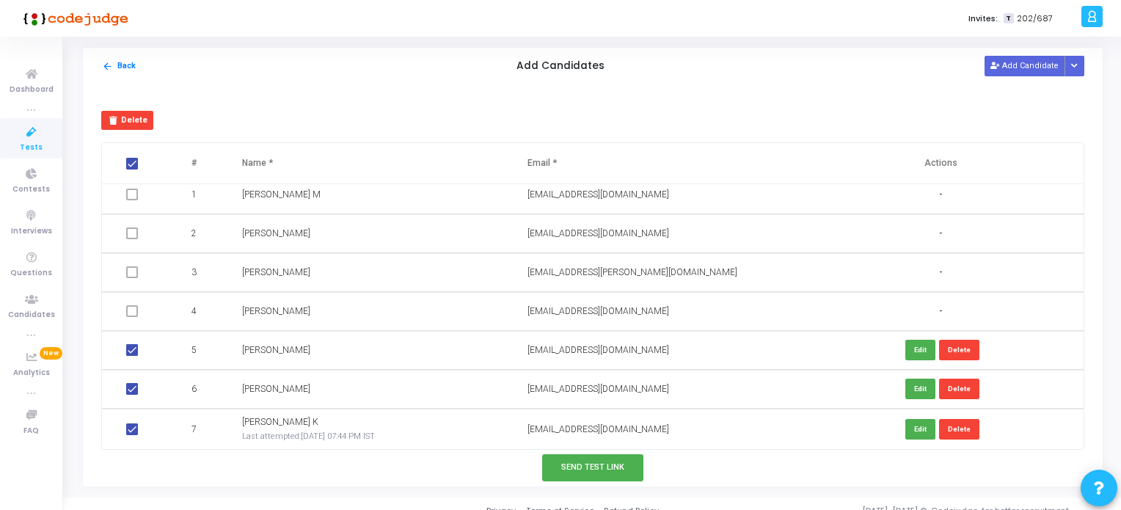
scroll to position [14, 0]
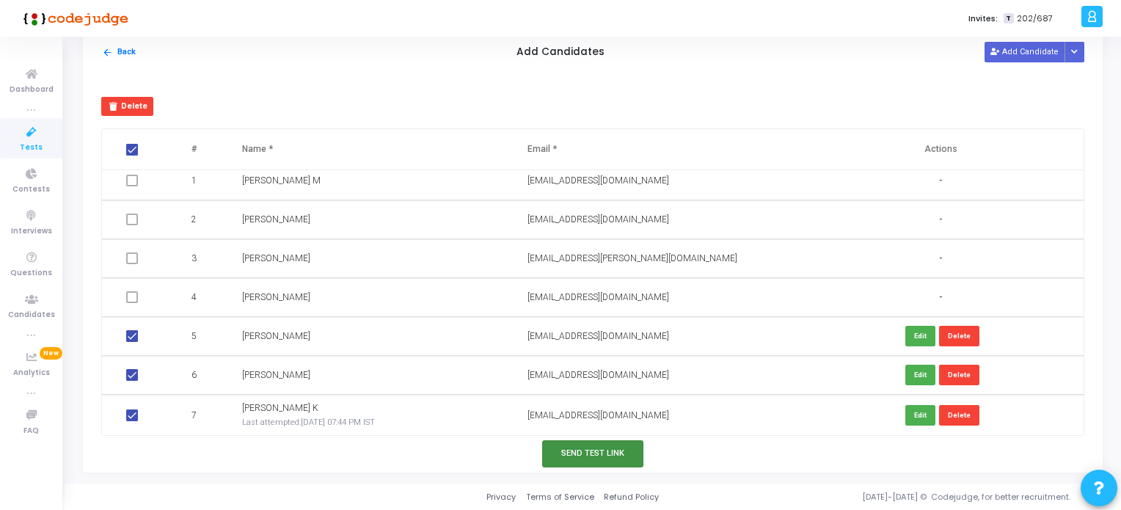
click at [618, 459] on button "Send Test Link" at bounding box center [592, 453] width 101 height 27
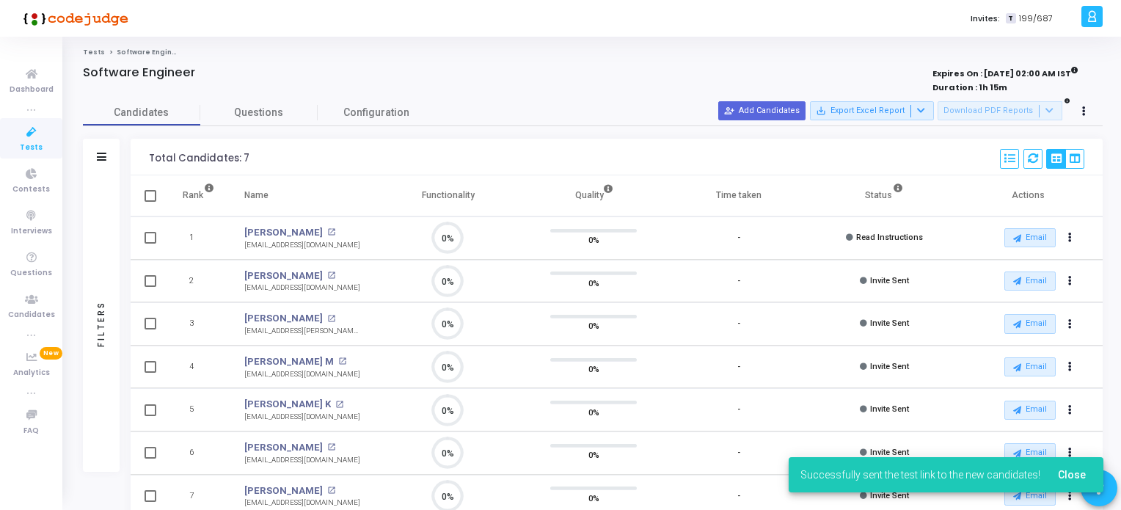
scroll to position [0, 0]
